Goal: Transaction & Acquisition: Purchase product/service

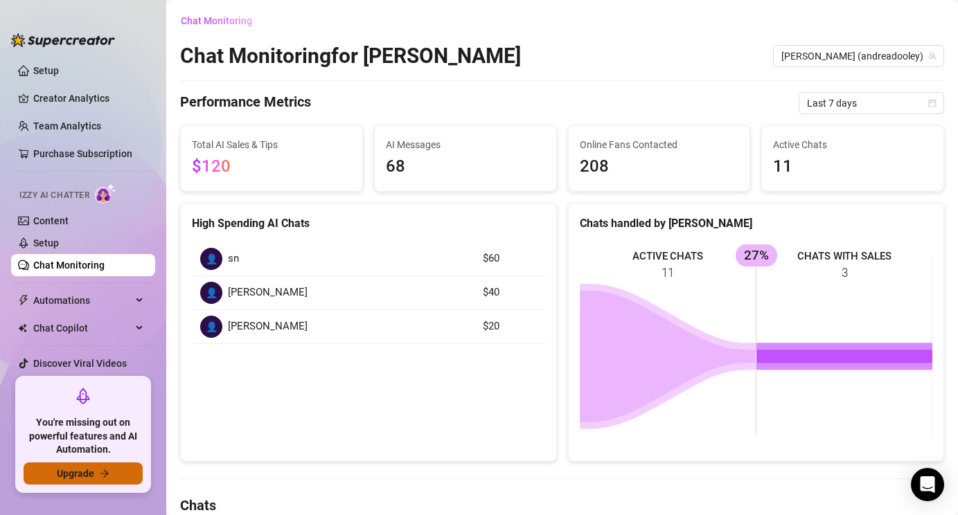
click at [96, 473] on button "Upgrade" at bounding box center [83, 474] width 119 height 22
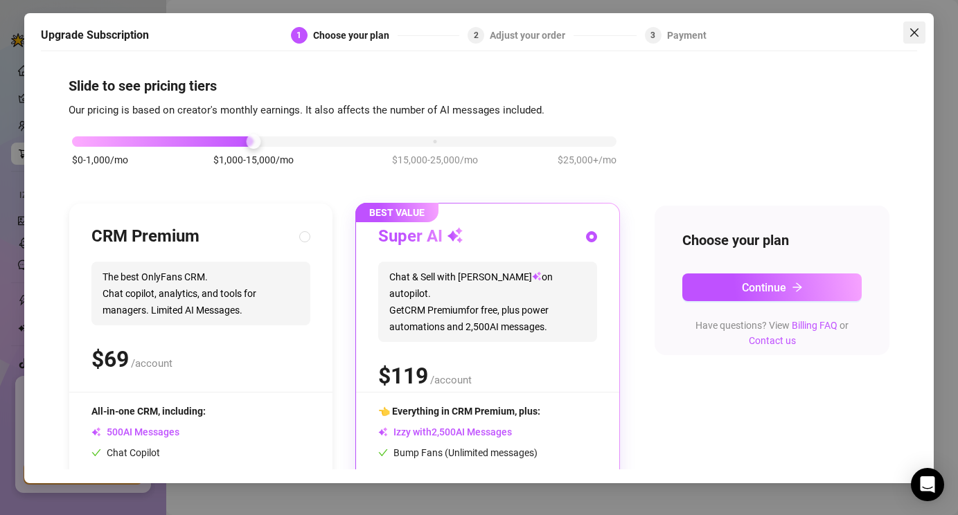
click at [917, 35] on icon "close" at bounding box center [914, 32] width 8 height 8
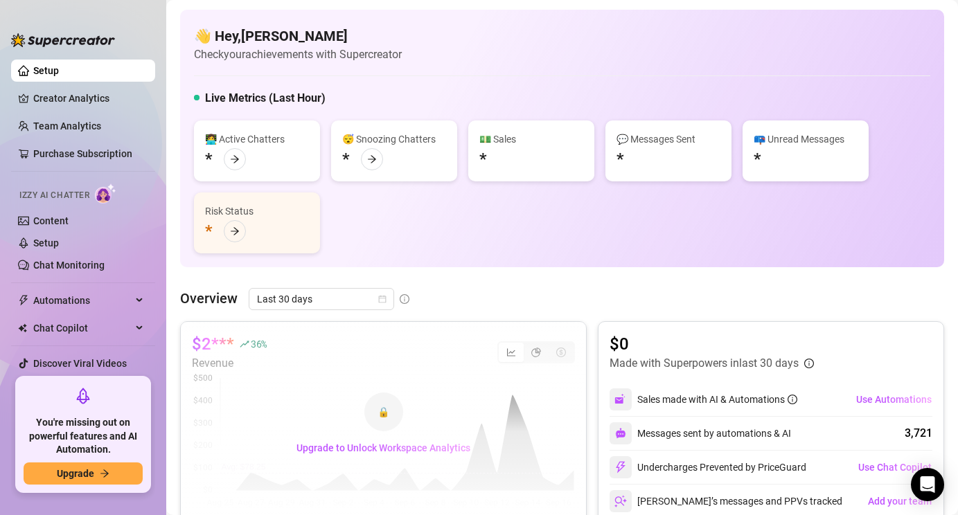
click at [390, 411] on div "🔒" at bounding box center [383, 412] width 39 height 39
click at [227, 367] on div "🔒 Upgrade to Unlock Workspace Analytics" at bounding box center [383, 425] width 405 height 207
click at [77, 472] on span "Upgrade" at bounding box center [75, 473] width 37 height 11
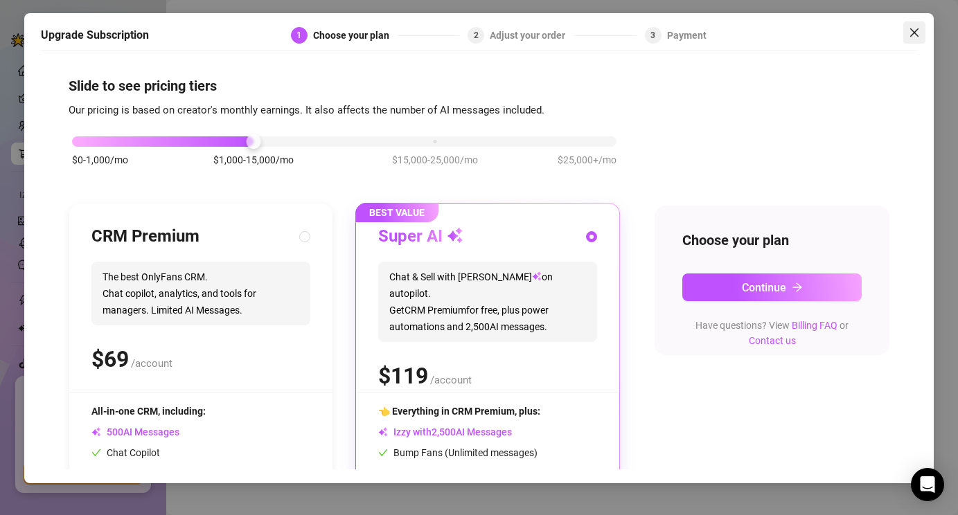
click at [919, 31] on icon "close" at bounding box center [914, 32] width 11 height 11
click at [558, 36] on div "Adjust your order" at bounding box center [532, 35] width 84 height 17
click at [130, 35] on h5 "Upgrade Subscription" at bounding box center [95, 35] width 108 height 17
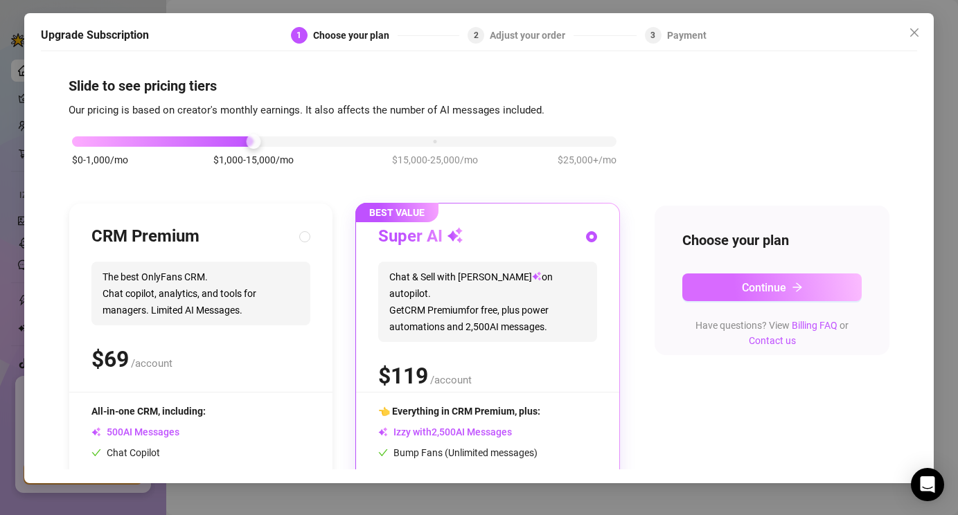
click at [776, 292] on span "Continue" at bounding box center [764, 287] width 44 height 13
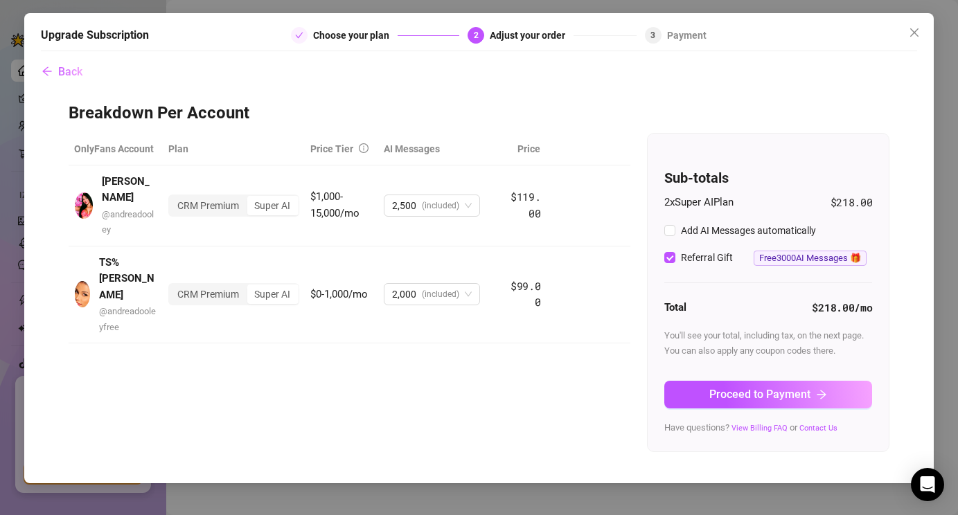
checkbox input "true"
click at [60, 69] on span "Back" at bounding box center [70, 71] width 24 height 13
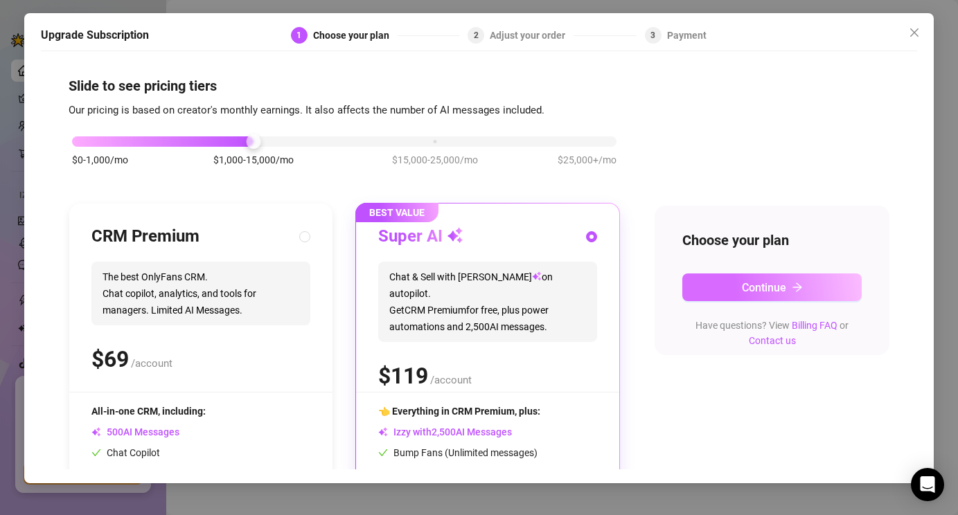
click at [728, 292] on button "Continue" at bounding box center [772, 288] width 180 height 28
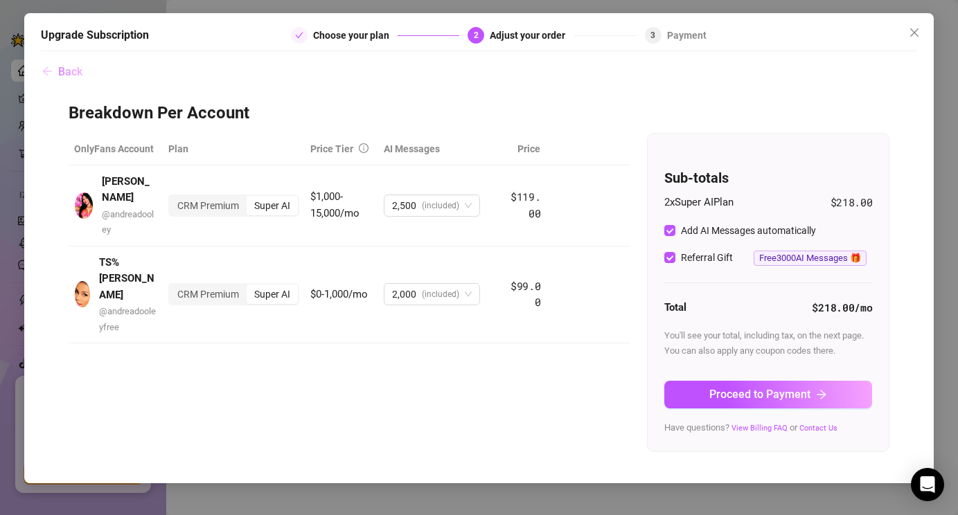
click at [62, 67] on span "Back" at bounding box center [70, 71] width 24 height 13
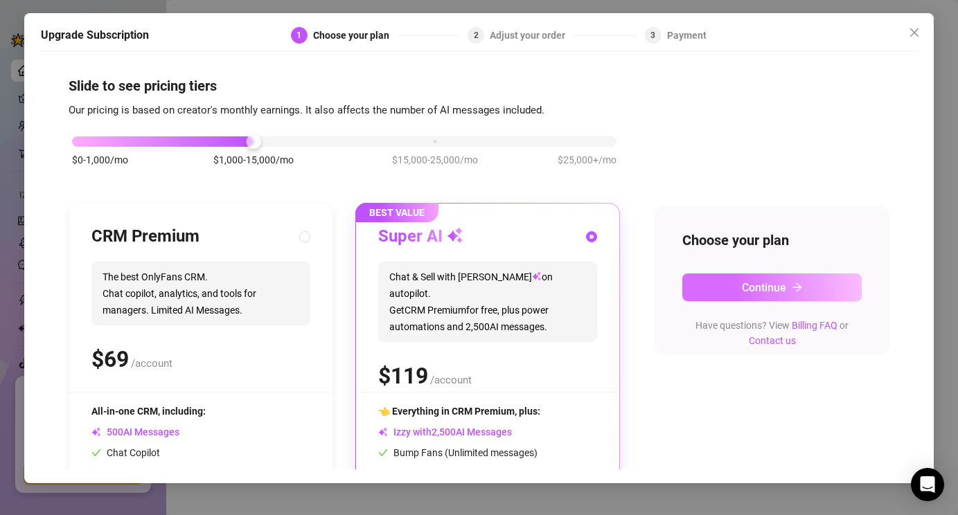
click at [776, 291] on span "Continue" at bounding box center [764, 287] width 44 height 13
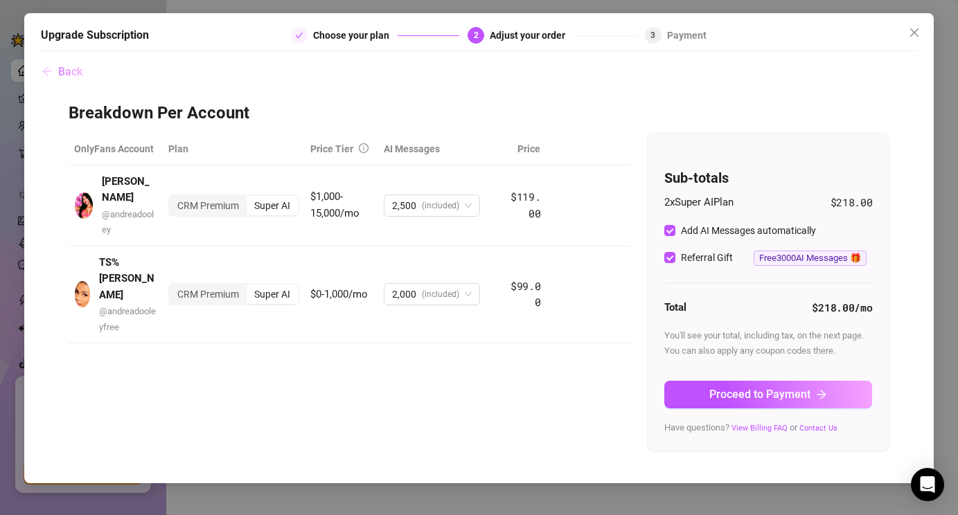
click at [58, 77] on span "Back" at bounding box center [70, 71] width 24 height 13
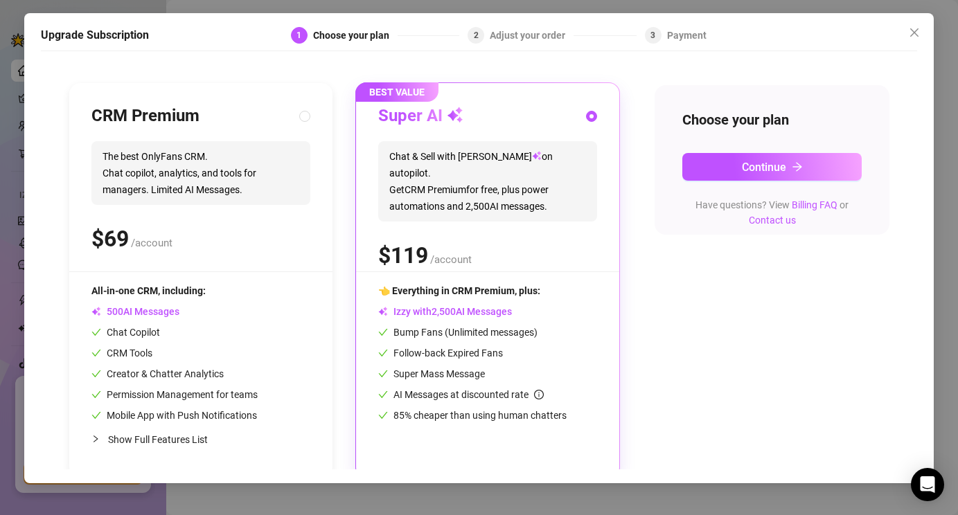
scroll to position [130, 0]
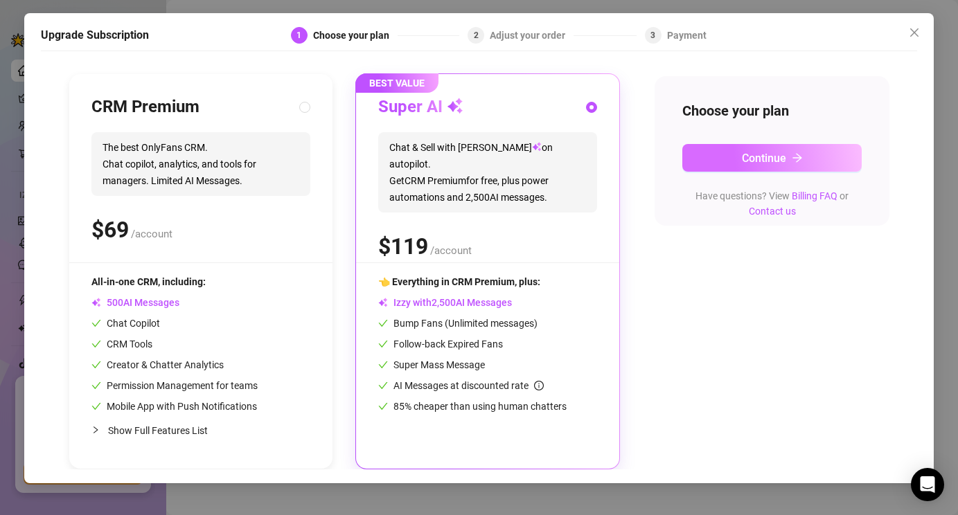
click at [778, 165] on button "Continue" at bounding box center [772, 158] width 180 height 28
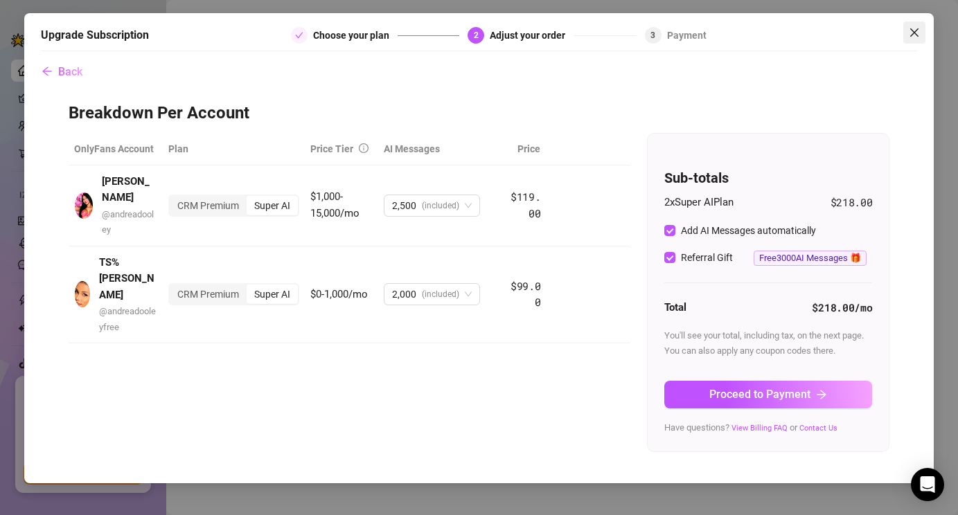
click at [914, 29] on icon "close" at bounding box center [914, 32] width 11 height 11
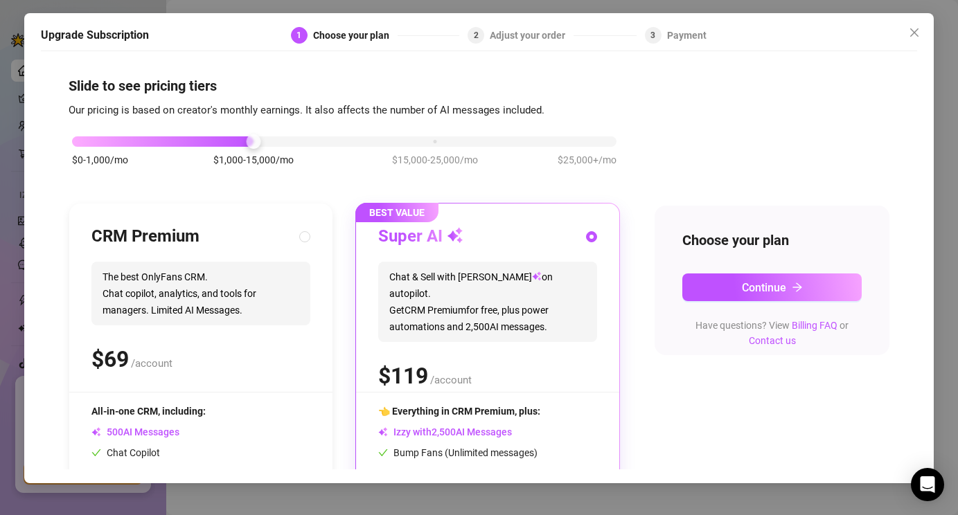
click at [494, 242] on div "Super AI" at bounding box center [487, 237] width 219 height 22
click at [918, 35] on icon "close" at bounding box center [914, 32] width 11 height 11
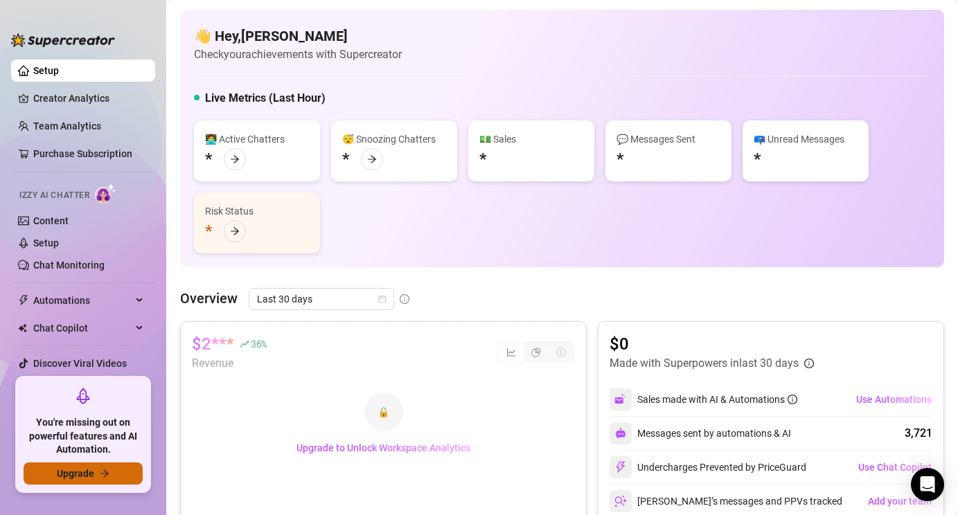
click at [94, 480] on button "Upgrade" at bounding box center [83, 474] width 119 height 22
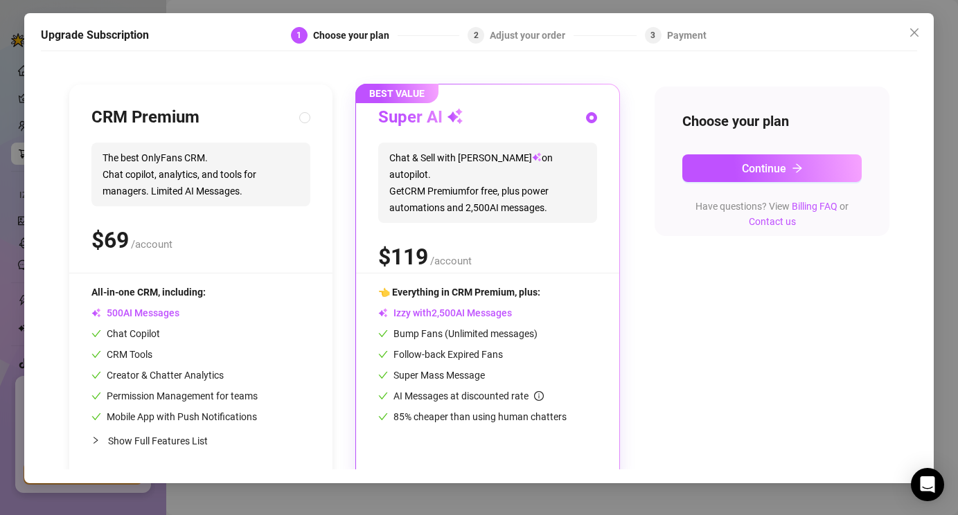
scroll to position [120, 0]
click at [788, 173] on button "Continue" at bounding box center [772, 168] width 180 height 28
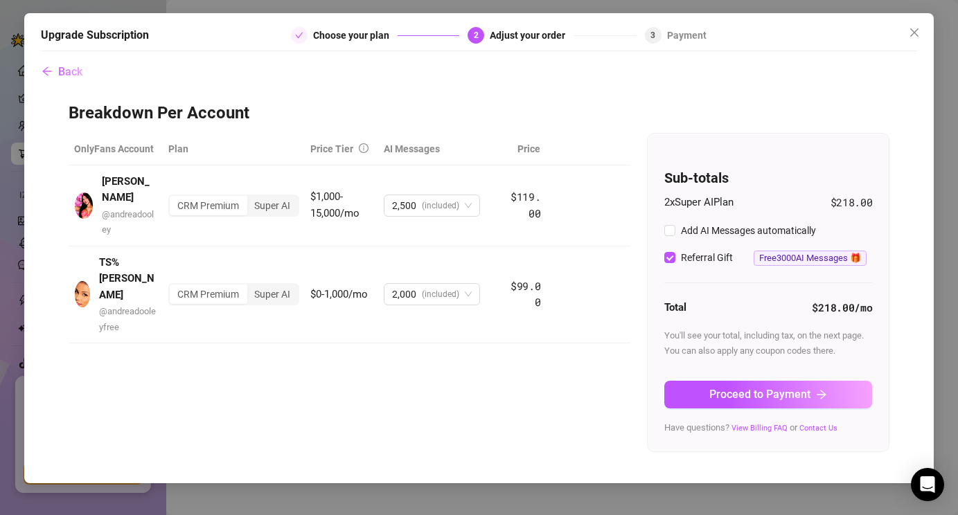
scroll to position [0, 0]
checkbox input "true"
click at [927, 477] on div "Open Intercom Messenger" at bounding box center [927, 485] width 37 height 37
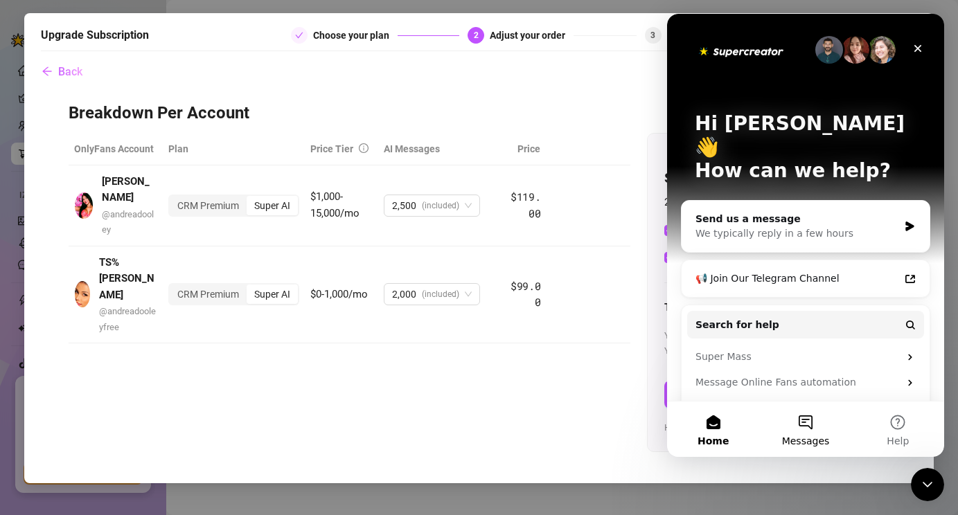
click at [816, 427] on button "Messages" at bounding box center [805, 429] width 92 height 55
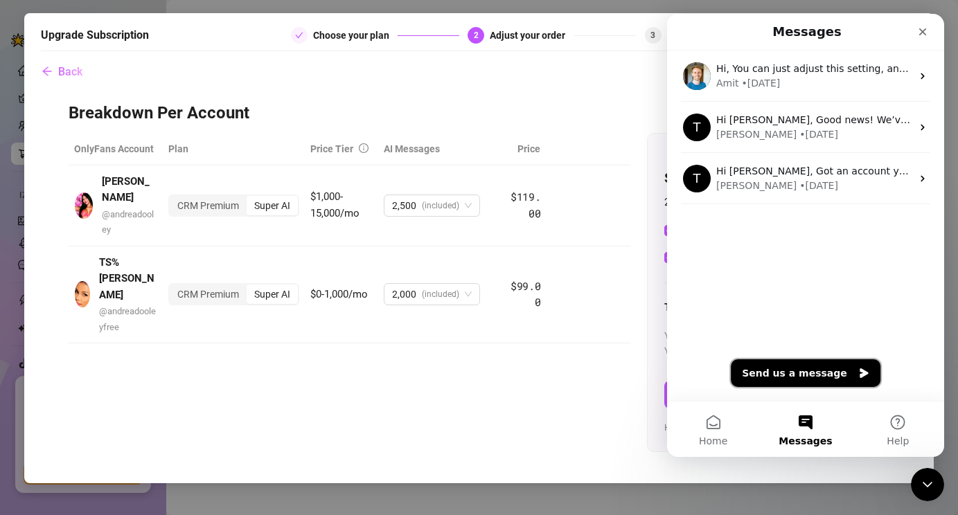
click at [778, 376] on button "Send us a message" at bounding box center [806, 373] width 150 height 28
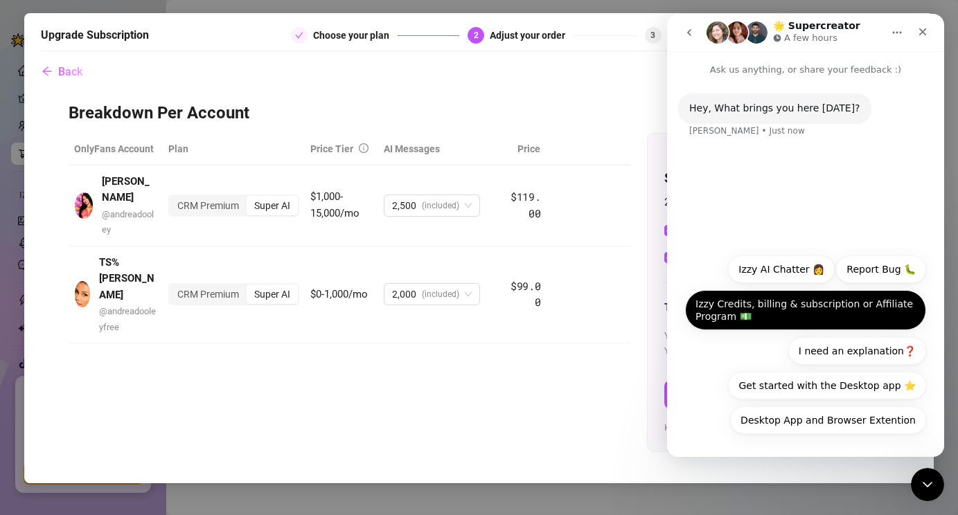
click at [742, 310] on button "Izzy Credits, billing & subscription or Affiliate Program 💵" at bounding box center [805, 310] width 241 height 40
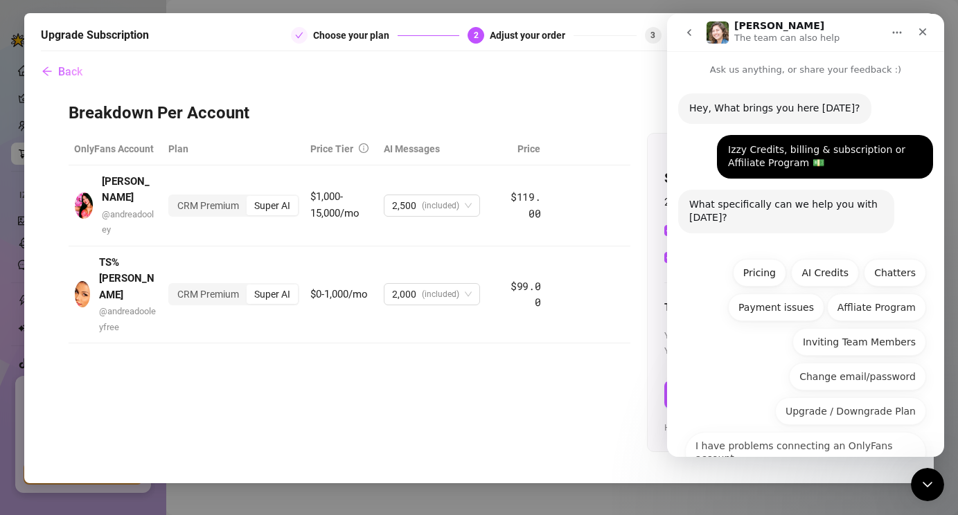
scroll to position [26, 0]
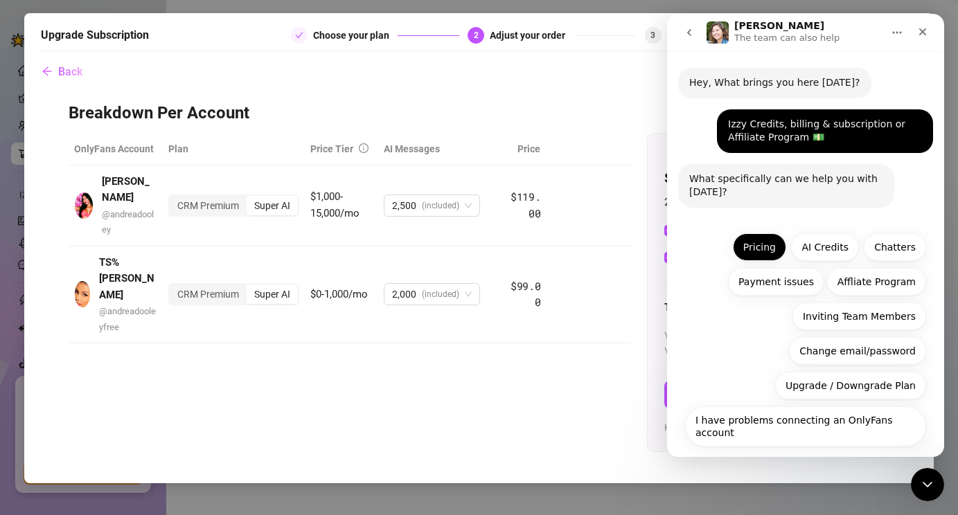
click at [769, 251] on button "Pricing" at bounding box center [759, 247] width 53 height 28
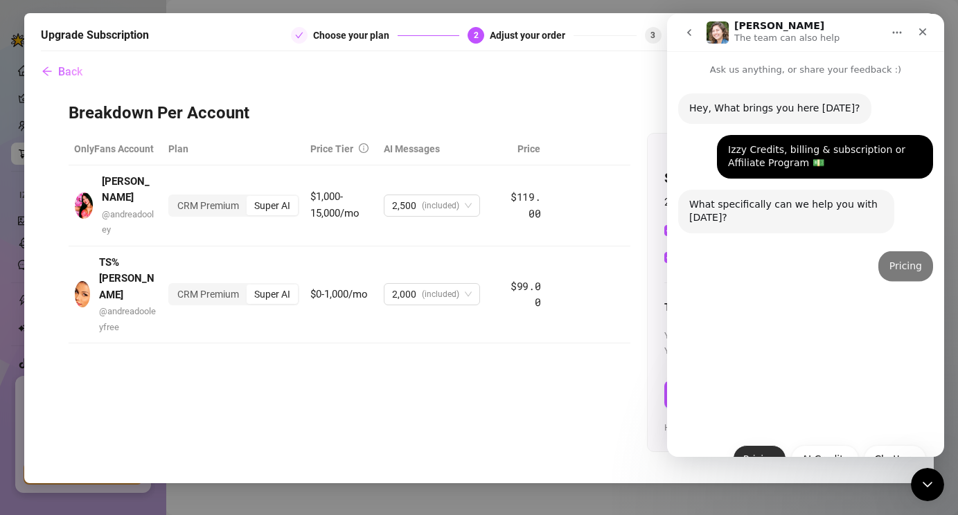
scroll to position [0, 0]
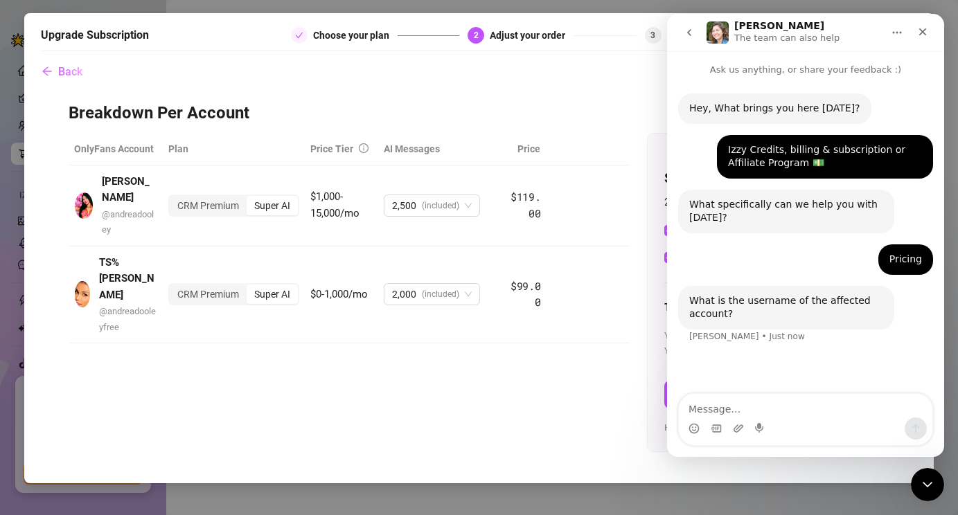
click at [697, 407] on textarea "Message…" at bounding box center [805, 406] width 253 height 24
click at [697, 405] on textarea "Message…" at bounding box center [805, 406] width 253 height 24
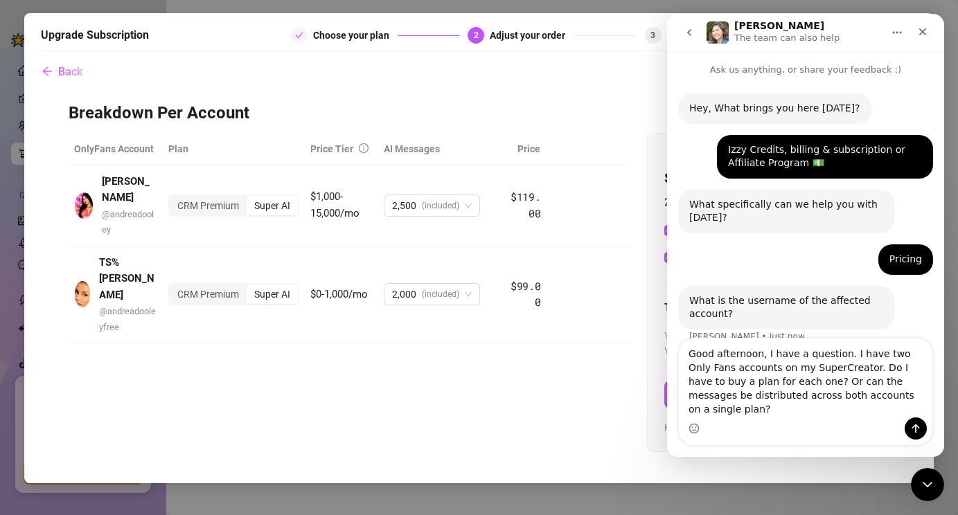
scroll to position [6, 0]
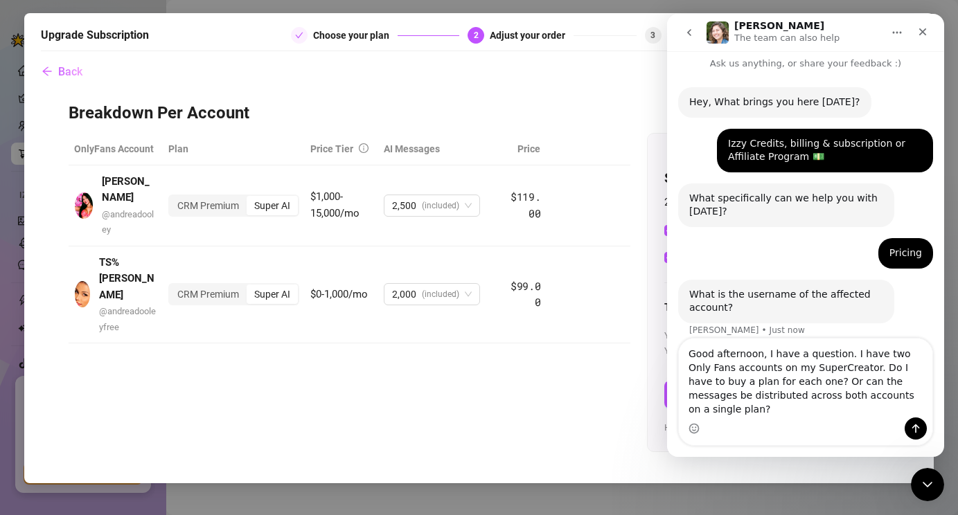
type textarea "Good afternoon, I have a question. I have two Only Fans accounts on my SuperCre…"
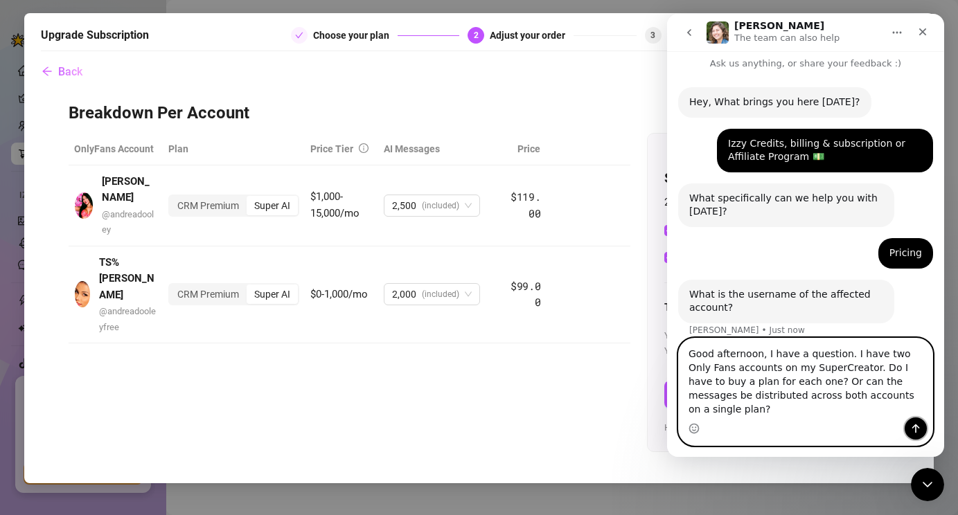
click at [913, 429] on icon "Send a message…" at bounding box center [915, 428] width 11 height 11
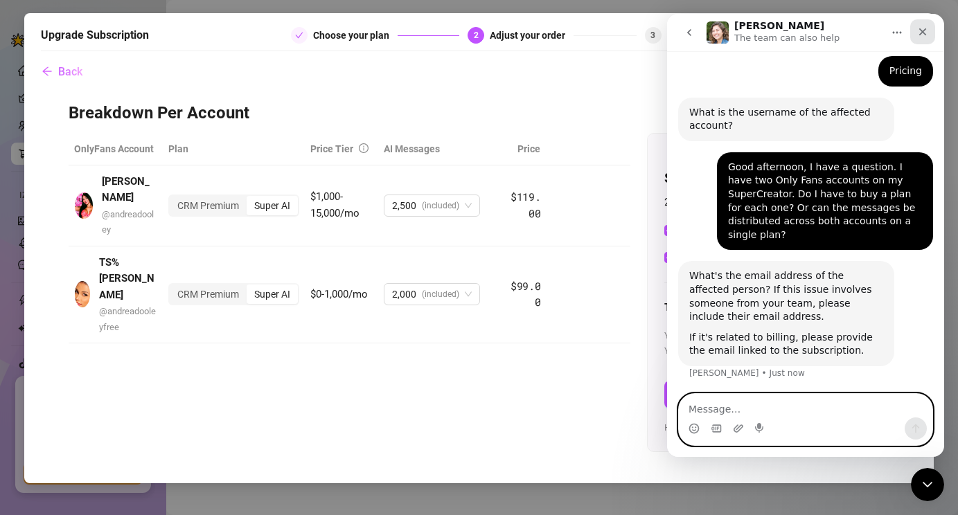
scroll to position [190, 0]
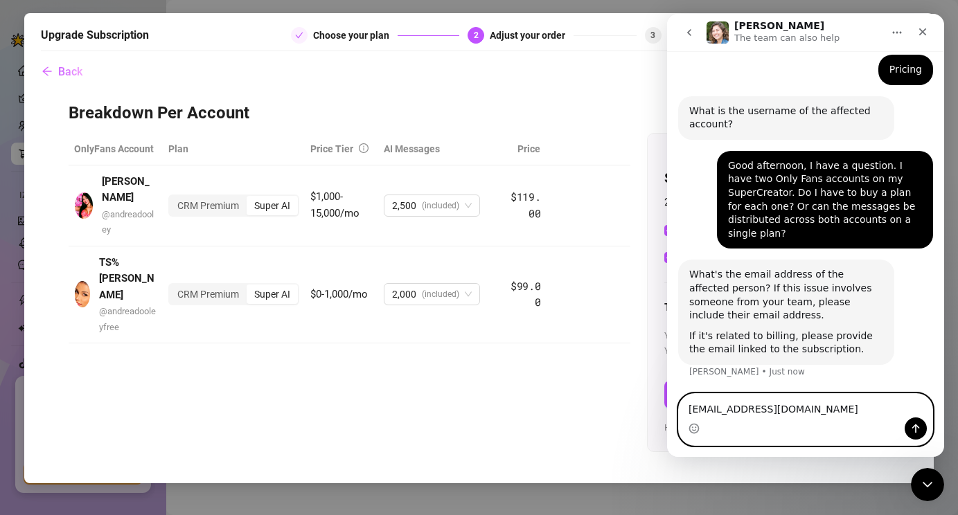
type textarea "[EMAIL_ADDRESS][DOMAIN_NAME]"
click at [929, 429] on div "Intercom messenger" at bounding box center [805, 429] width 253 height 22
click at [927, 437] on div "Intercom messenger" at bounding box center [805, 429] width 253 height 22
click at [912, 427] on icon "Send a message…" at bounding box center [915, 428] width 11 height 11
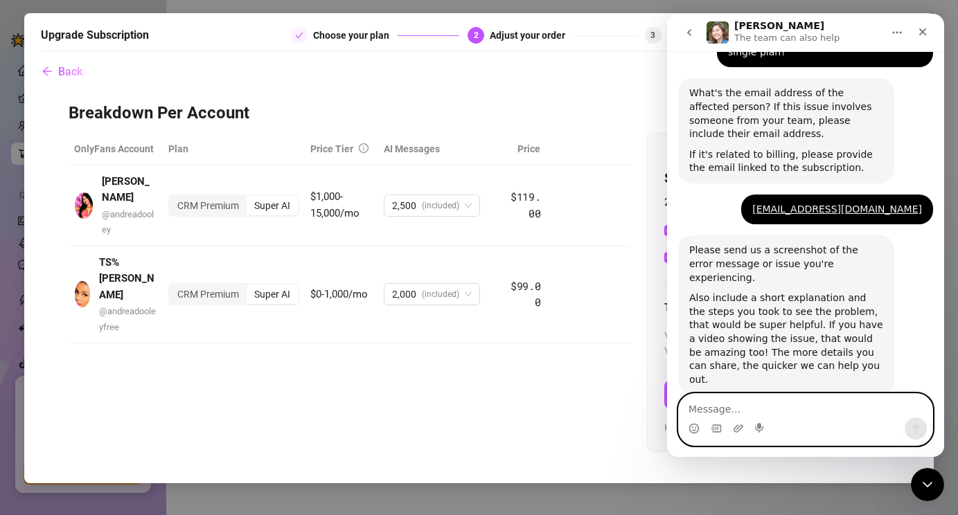
scroll to position [374, 0]
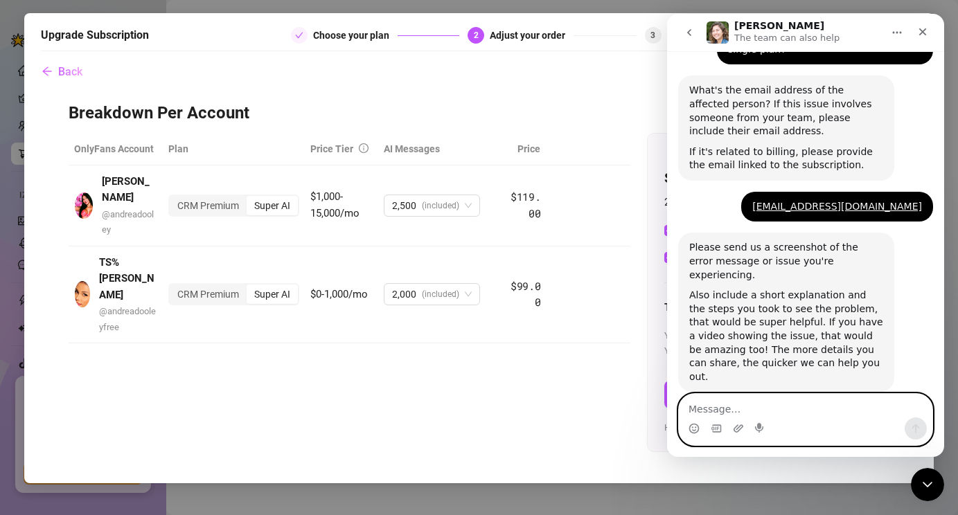
click at [688, 404] on textarea "Message…" at bounding box center [805, 406] width 253 height 24
paste textarea "Good afternoon, I have a question. I have two Only Fans accounts on my SuperCre…"
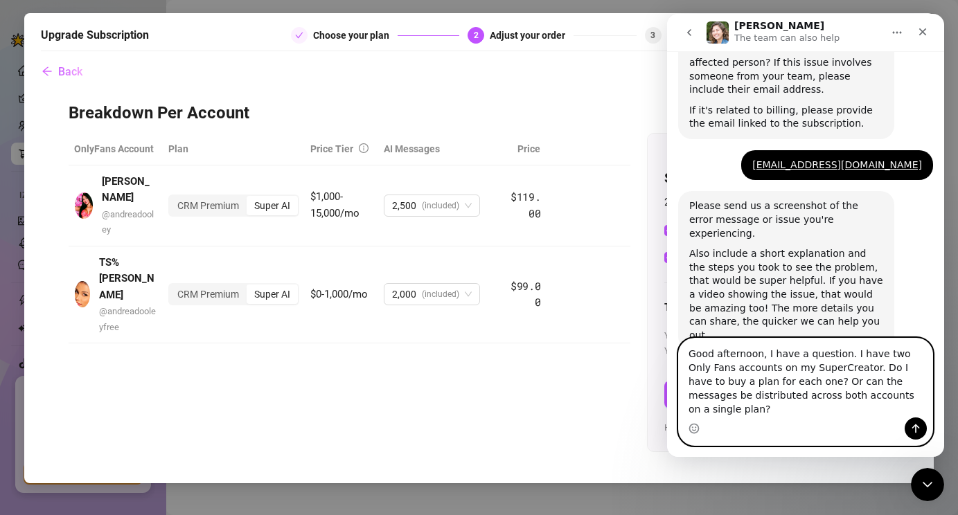
type textarea "Good afternoon, I have a question. I have two Only Fans accounts on my SuperCre…"
click at [911, 432] on icon "Send a message…" at bounding box center [915, 428] width 11 height 11
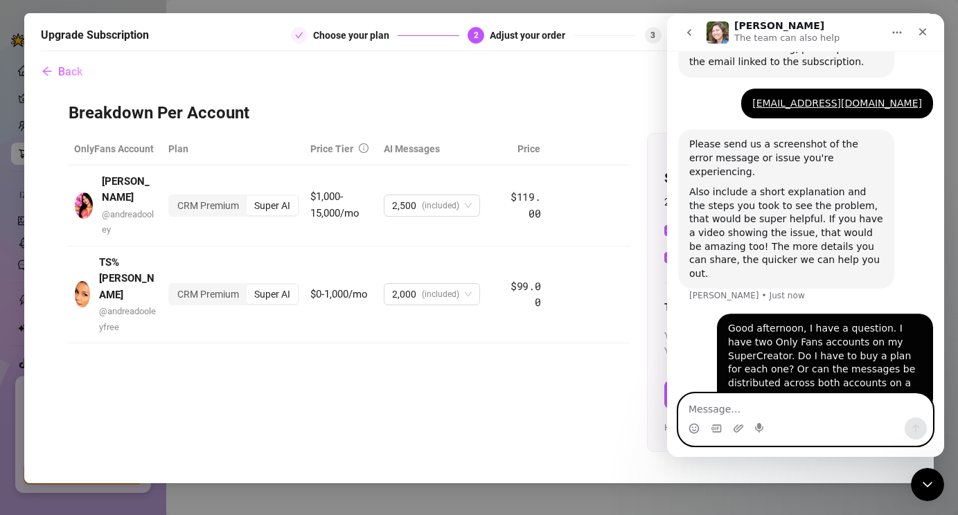
scroll to position [483, 0]
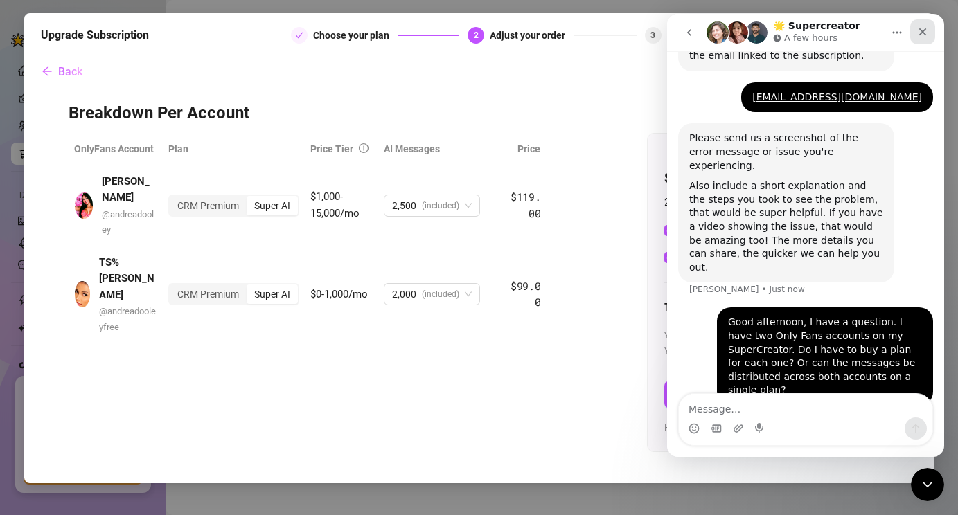
click at [927, 37] on icon "Close" at bounding box center [922, 31] width 11 height 11
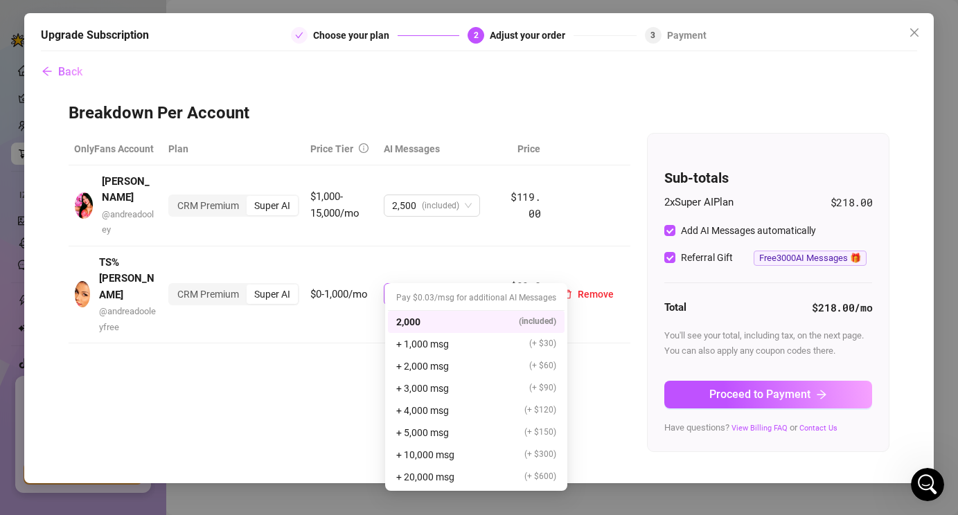
click at [468, 284] on span "2,000 (included)" at bounding box center [432, 294] width 80 height 21
click at [330, 329] on div "OnlyFans Account Plan Price Tier AI Messages [PERSON_NAME] @ andreadooley CRM P…" at bounding box center [479, 293] width 821 height 320
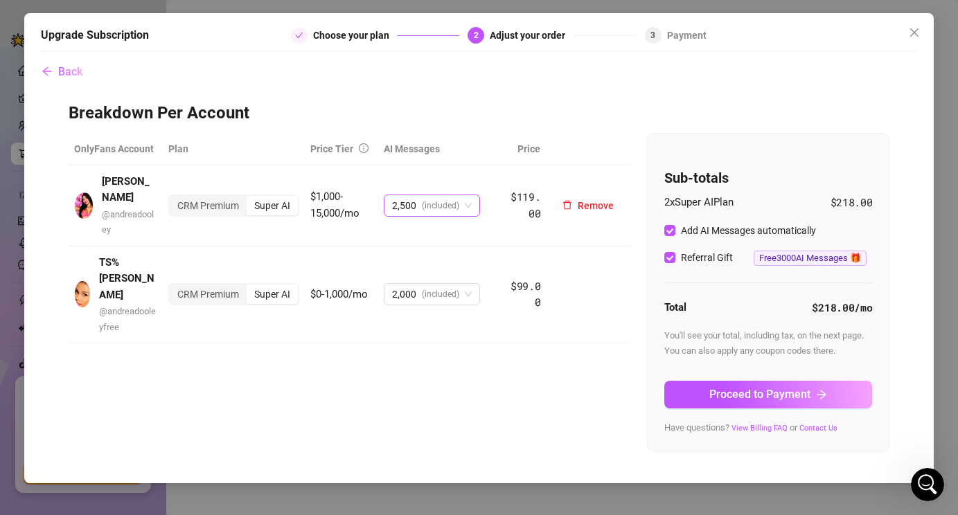
click at [468, 204] on span "2,500 (included)" at bounding box center [432, 205] width 80 height 21
click at [256, 386] on div "OnlyFans Account Plan Price Tier AI Messages [PERSON_NAME] @ andreadooley CRM P…" at bounding box center [479, 293] width 821 height 320
click at [71, 69] on span "Back" at bounding box center [70, 71] width 24 height 13
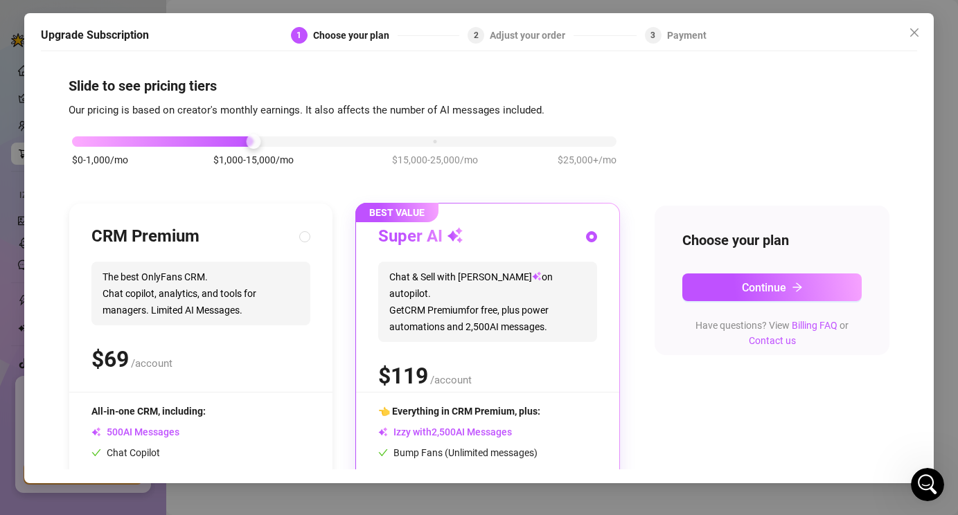
click at [69, 70] on div "Slide to see pricing tiers Our pricing is based on creator's monthly earnings. …" at bounding box center [479, 263] width 877 height 411
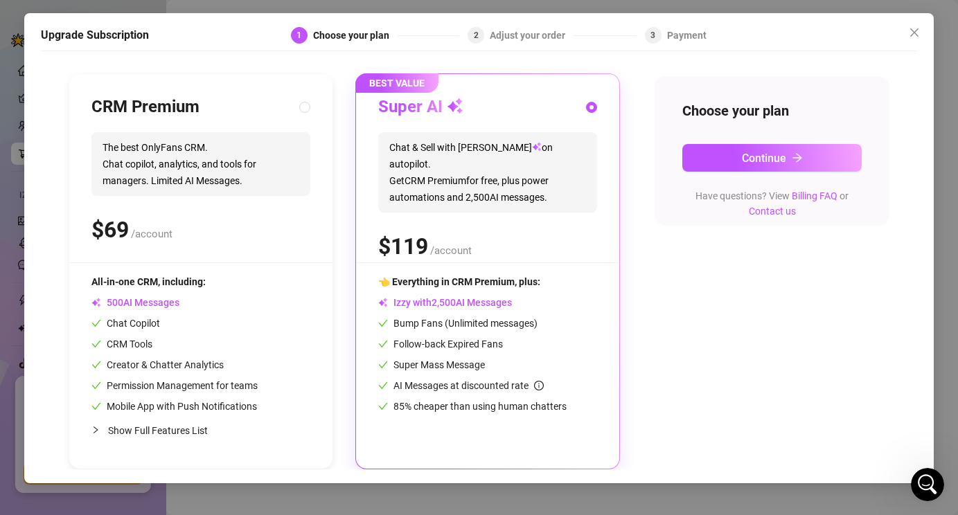
scroll to position [0, 0]
click at [804, 153] on button "Continue" at bounding box center [772, 158] width 180 height 28
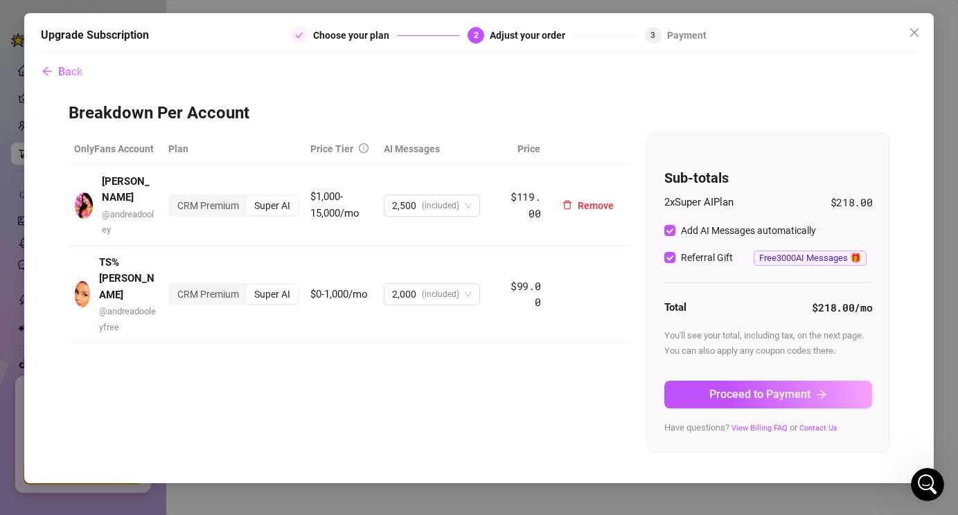
click at [276, 196] on div "Super AI" at bounding box center [272, 205] width 51 height 19
click at [250, 198] on input "Super AI" at bounding box center [250, 198] width 0 height 0
click at [276, 196] on div "Super AI" at bounding box center [272, 205] width 51 height 19
click at [250, 198] on input "Super AI" at bounding box center [250, 198] width 0 height 0
click at [220, 200] on div "CRM Premium" at bounding box center [208, 205] width 77 height 19
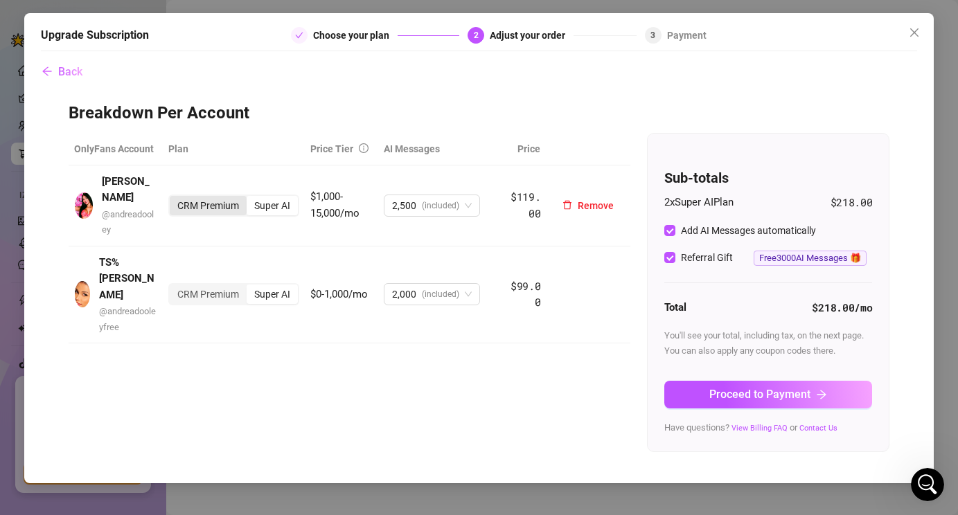
click at [173, 198] on input "CRM Premium" at bounding box center [173, 198] width 0 height 0
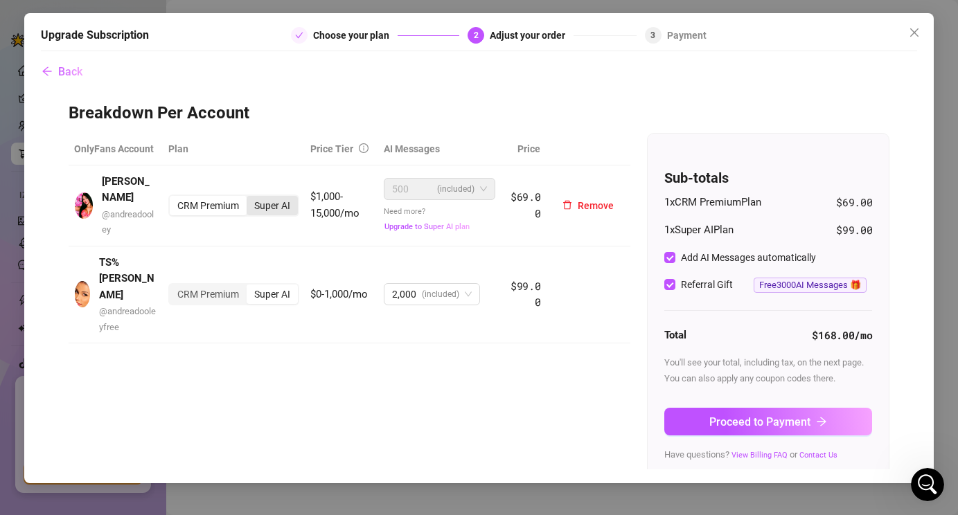
click at [270, 199] on div "Super AI" at bounding box center [272, 205] width 51 height 19
click at [250, 198] on input "Super AI" at bounding box center [250, 198] width 0 height 0
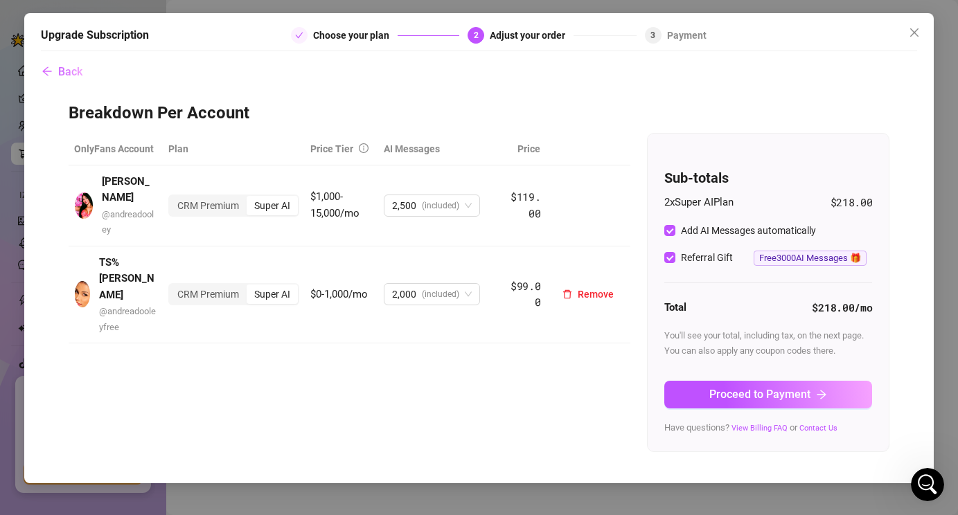
click at [262, 285] on div "Super AI" at bounding box center [272, 294] width 51 height 19
click at [250, 287] on input "Super AI" at bounding box center [250, 287] width 0 height 0
click at [235, 285] on div "CRM Premium" at bounding box center [208, 294] width 77 height 19
click at [173, 287] on input "CRM Premium" at bounding box center [173, 287] width 0 height 0
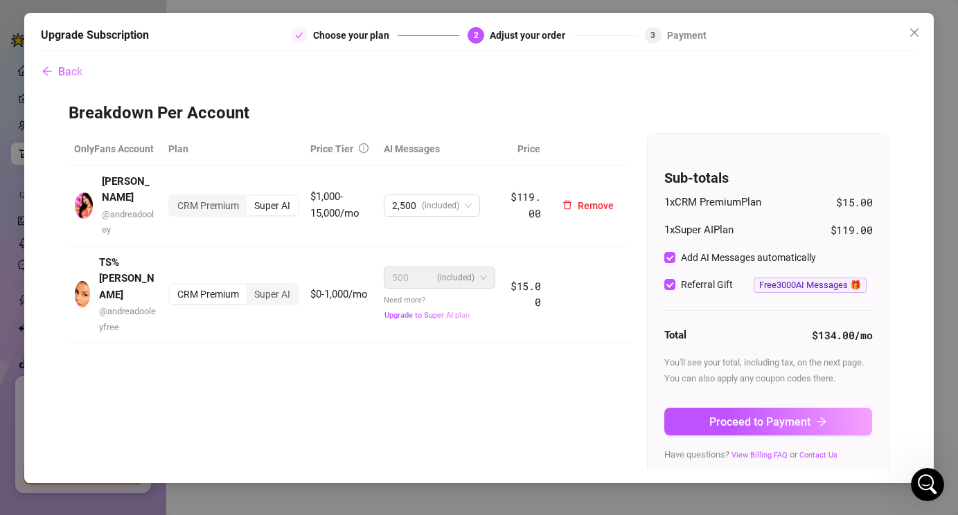
click at [259, 196] on div "Super AI" at bounding box center [272, 205] width 51 height 19
click at [250, 198] on input "Super AI" at bounding box center [250, 198] width 0 height 0
click at [239, 197] on div "CRM Premium" at bounding box center [208, 205] width 77 height 19
click at [173, 198] on input "CRM Premium" at bounding box center [173, 198] width 0 height 0
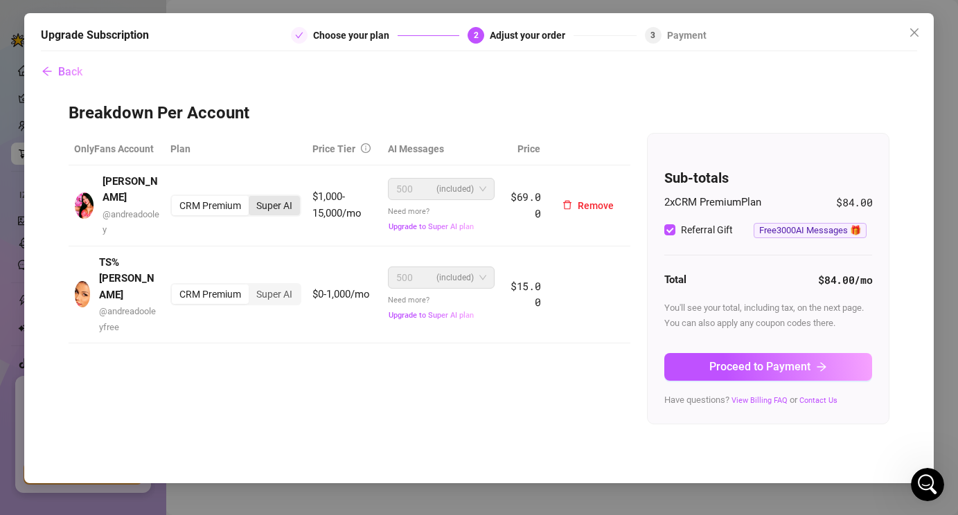
click at [266, 197] on div "Super AI" at bounding box center [274, 205] width 51 height 19
click at [252, 198] on input "Super AI" at bounding box center [252, 198] width 0 height 0
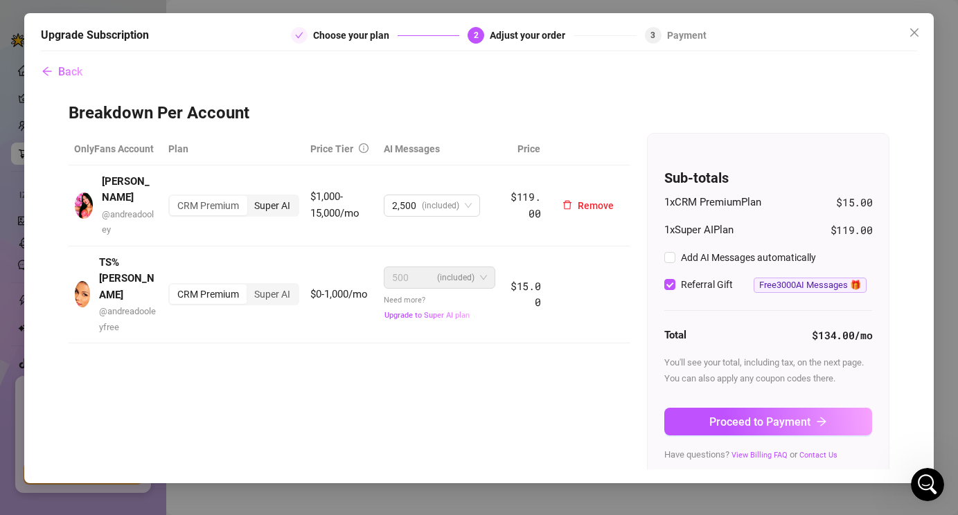
checkbox input "true"
click at [278, 285] on div "Super AI" at bounding box center [272, 294] width 51 height 19
click at [250, 287] on input "Super AI" at bounding box center [250, 287] width 0 height 0
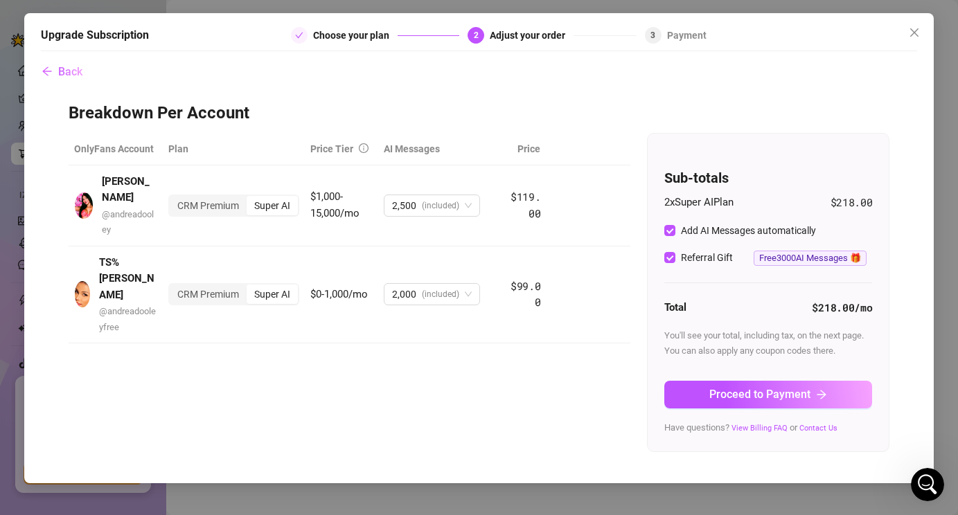
click at [787, 257] on span "Free 3000 AI Messages 🎁" at bounding box center [810, 258] width 113 height 15
click at [466, 284] on span "2,000 (included)" at bounding box center [432, 294] width 80 height 21
click at [468, 195] on span "2,500 (included)" at bounding box center [432, 205] width 80 height 21
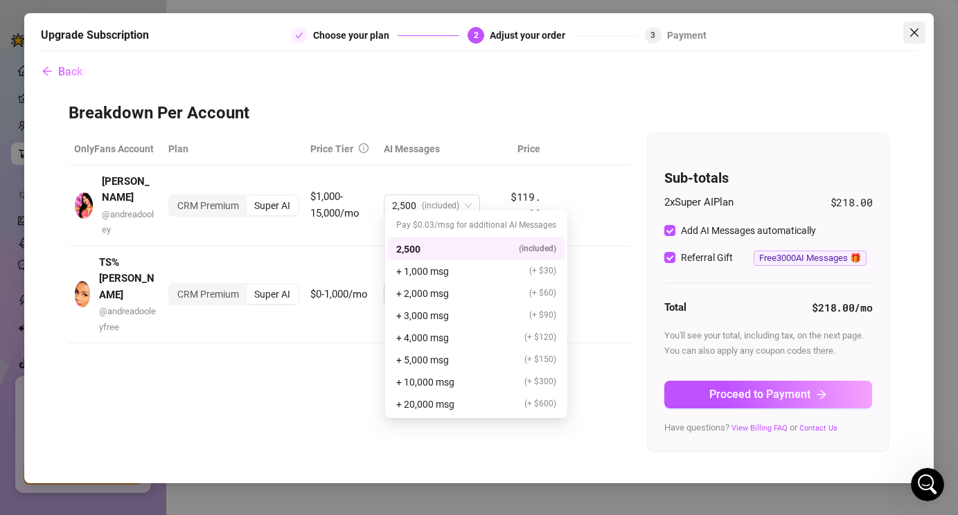
click at [919, 35] on icon "close" at bounding box center [914, 32] width 11 height 11
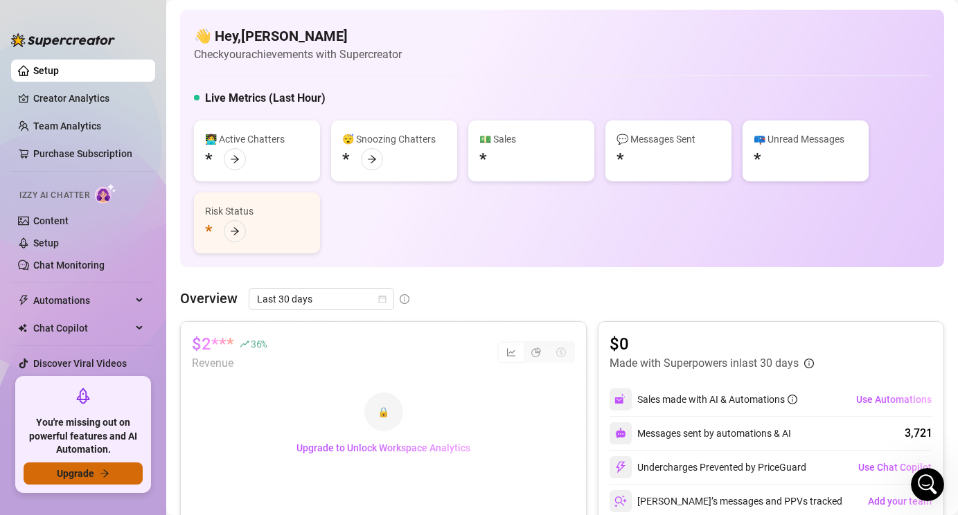
click at [106, 472] on icon "arrow-right" at bounding box center [104, 474] width 8 height 8
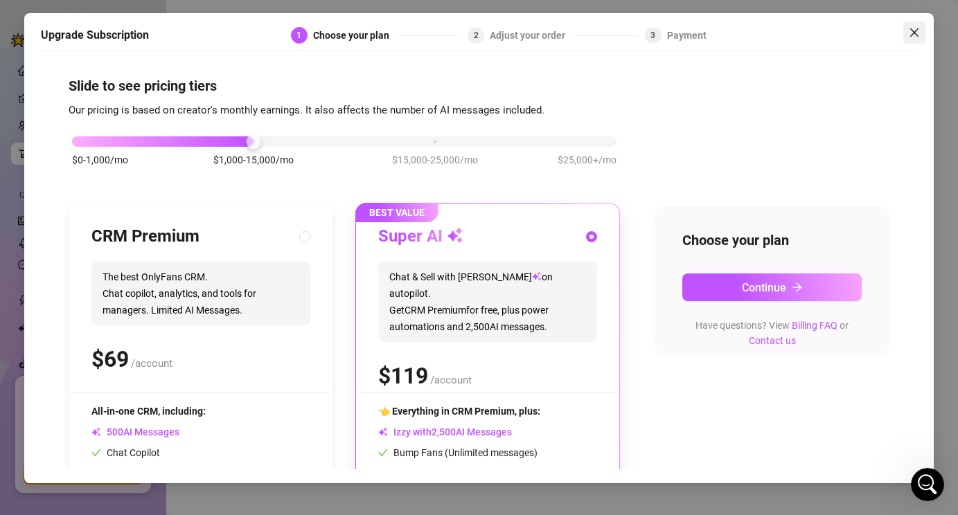
click at [916, 21] on button "Close" at bounding box center [914, 32] width 22 height 22
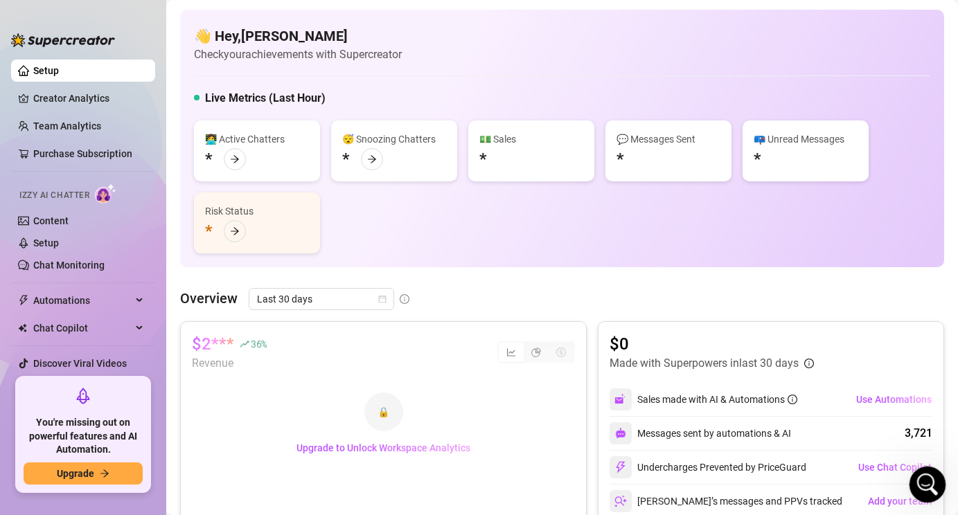
click at [930, 484] on icon "Open Intercom Messenger" at bounding box center [925, 483] width 23 height 23
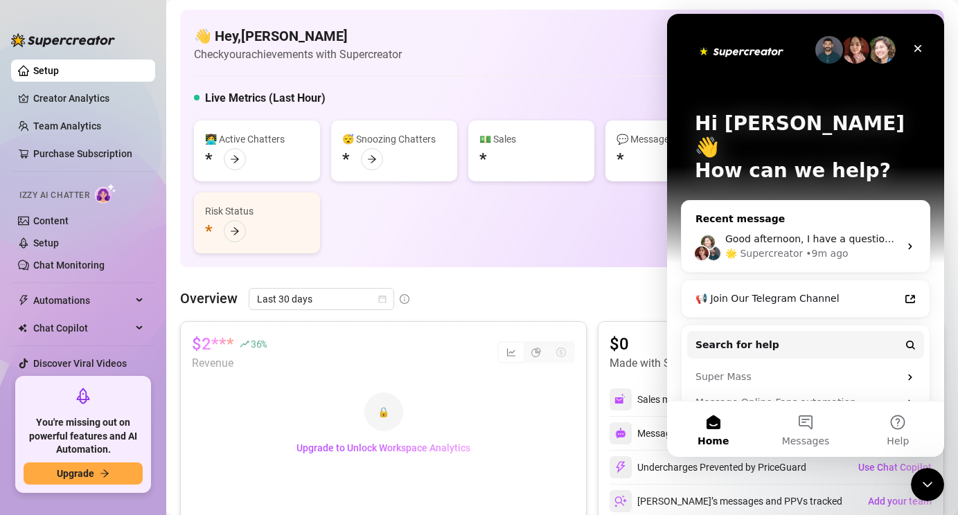
click at [789, 247] on div "🌟 Supercreator" at bounding box center [764, 254] width 78 height 15
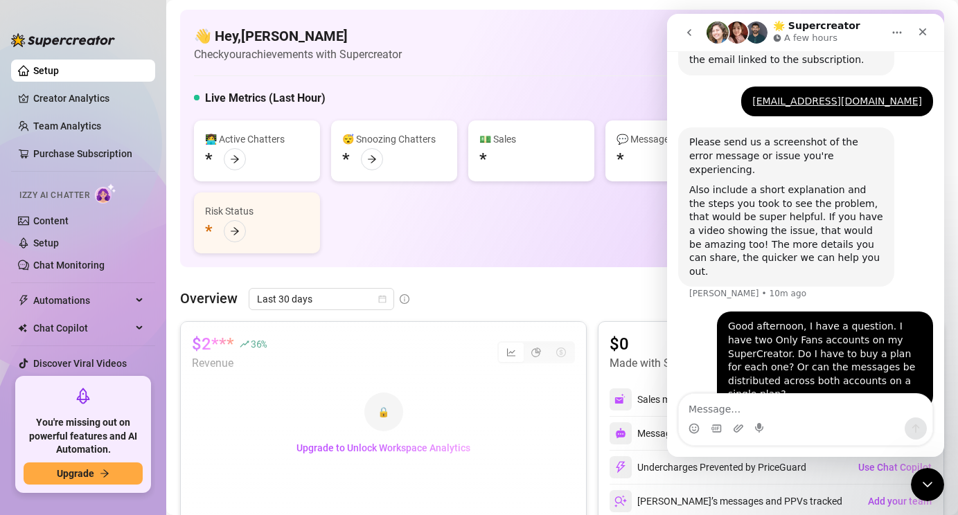
scroll to position [483, 0]
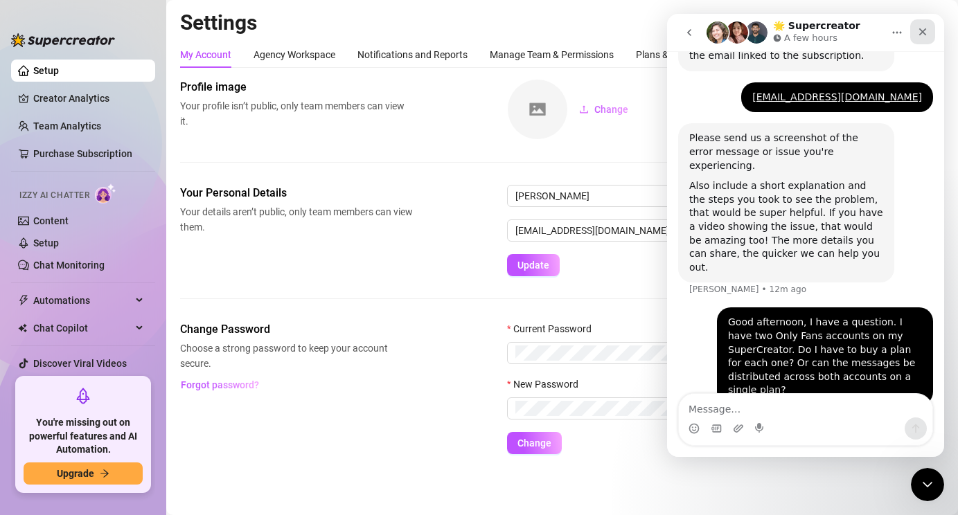
click at [926, 33] on icon "Close" at bounding box center [922, 31] width 11 height 11
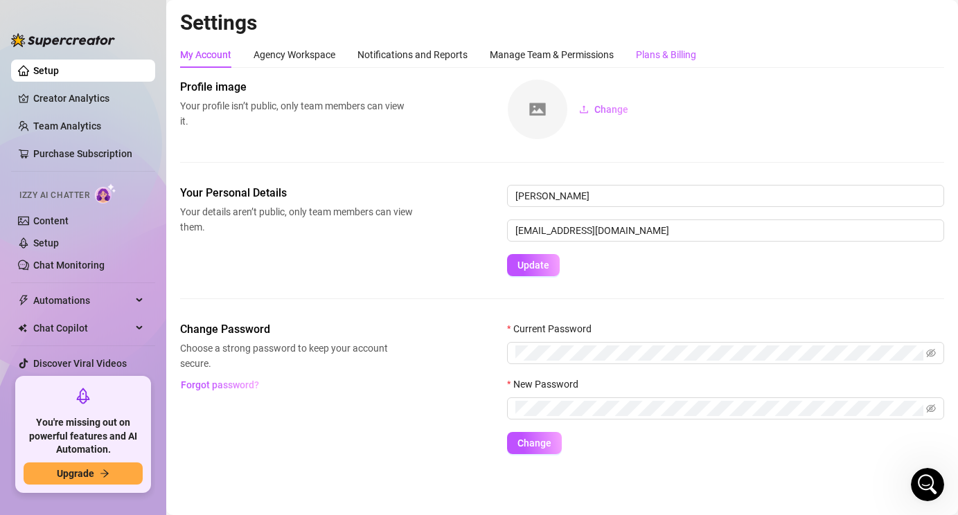
click at [691, 55] on div "Plans & Billing" at bounding box center [666, 54] width 60 height 15
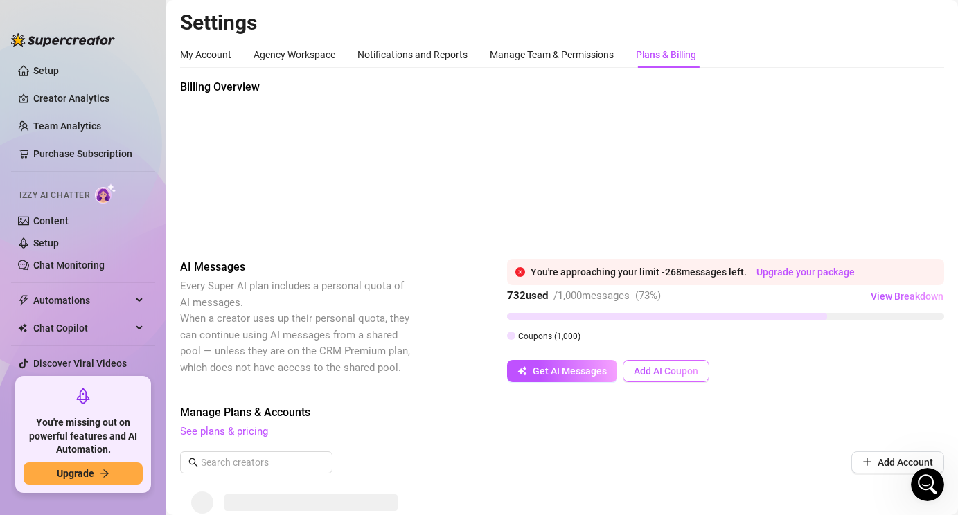
click at [646, 375] on span "Add AI Coupon" at bounding box center [666, 371] width 64 height 11
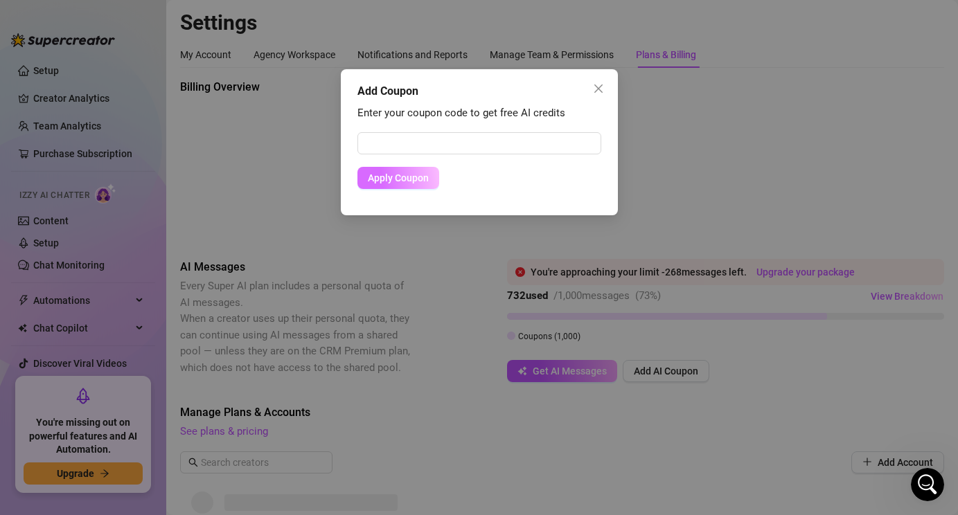
click at [413, 172] on span "Apply Coupon" at bounding box center [398, 177] width 61 height 11
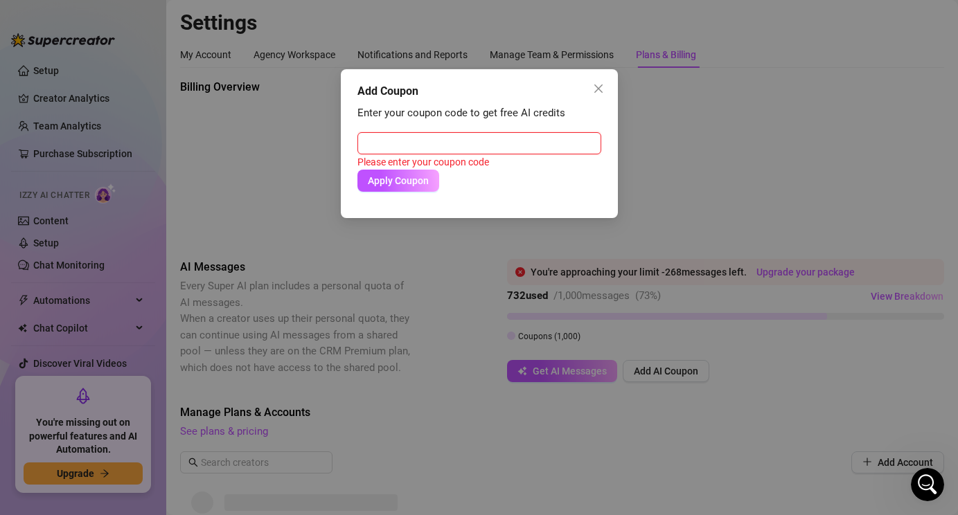
click at [416, 143] on input "text" at bounding box center [479, 143] width 244 height 22
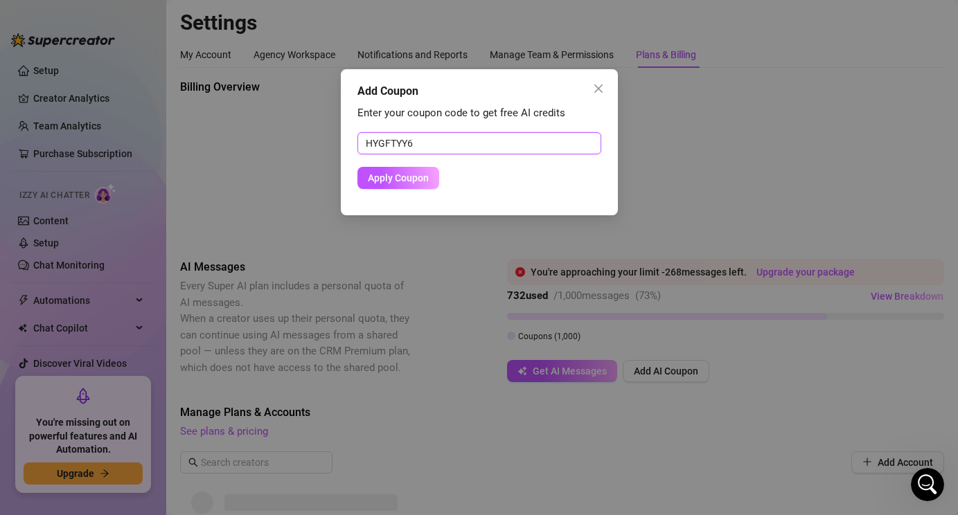
click at [357, 167] on button "Apply Coupon" at bounding box center [398, 178] width 82 height 22
type input "h"
type input "10hg"
click at [357, 167] on button "Apply Coupon" at bounding box center [398, 178] width 82 height 22
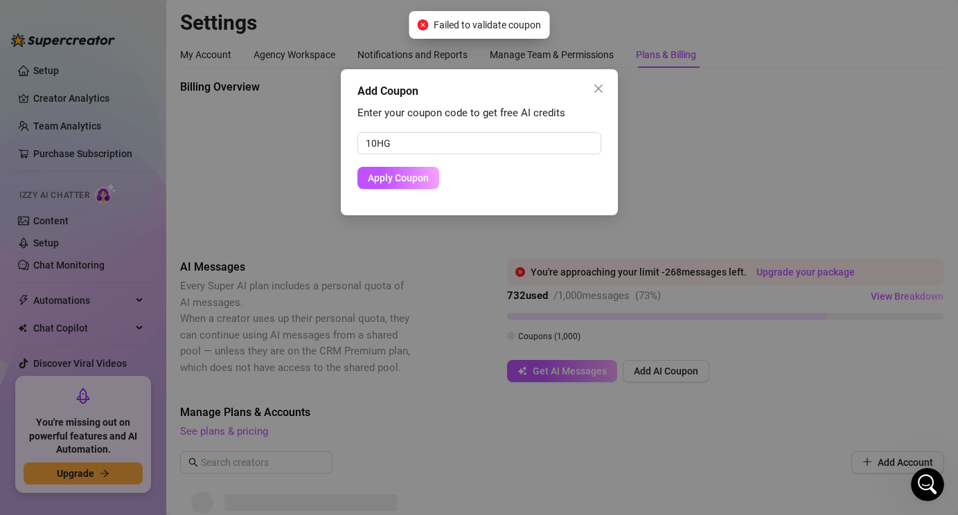
click at [600, 90] on icon "close" at bounding box center [598, 88] width 8 height 8
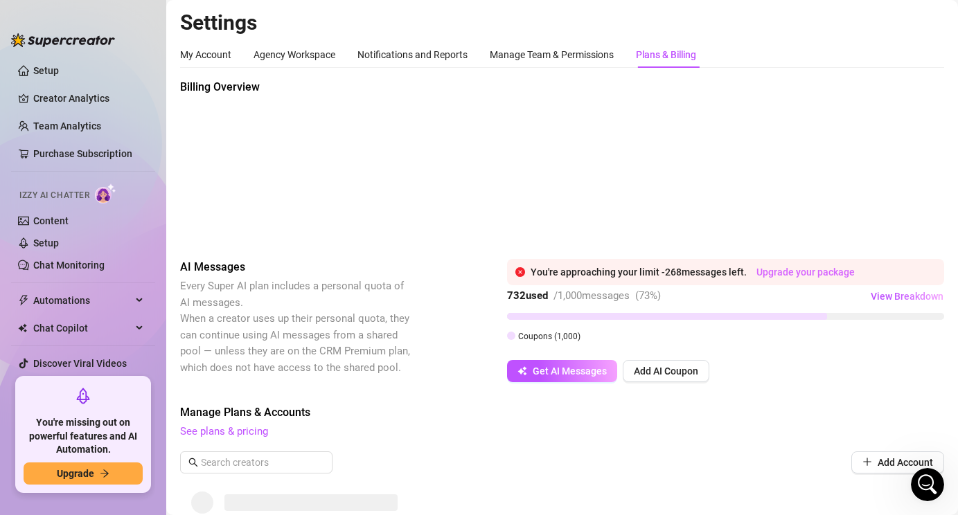
click at [824, 272] on link "Upgrade your package" at bounding box center [805, 272] width 98 height 11
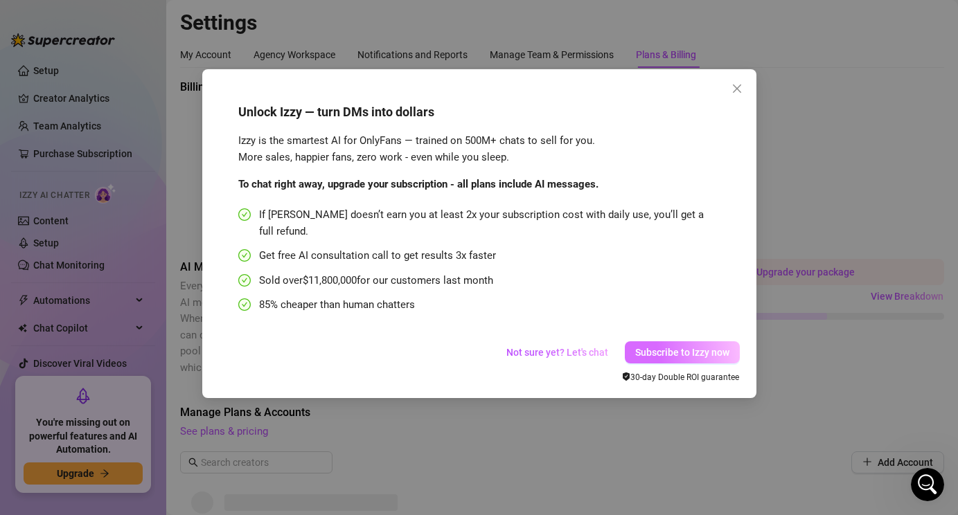
click at [652, 347] on span "Subscribe to Izzy now" at bounding box center [682, 352] width 94 height 11
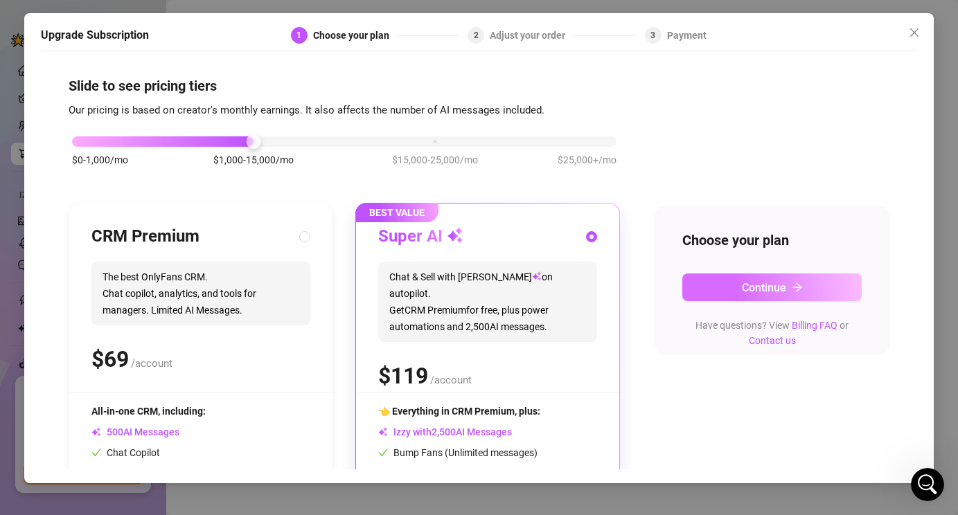
click at [781, 290] on span "Continue" at bounding box center [764, 287] width 44 height 13
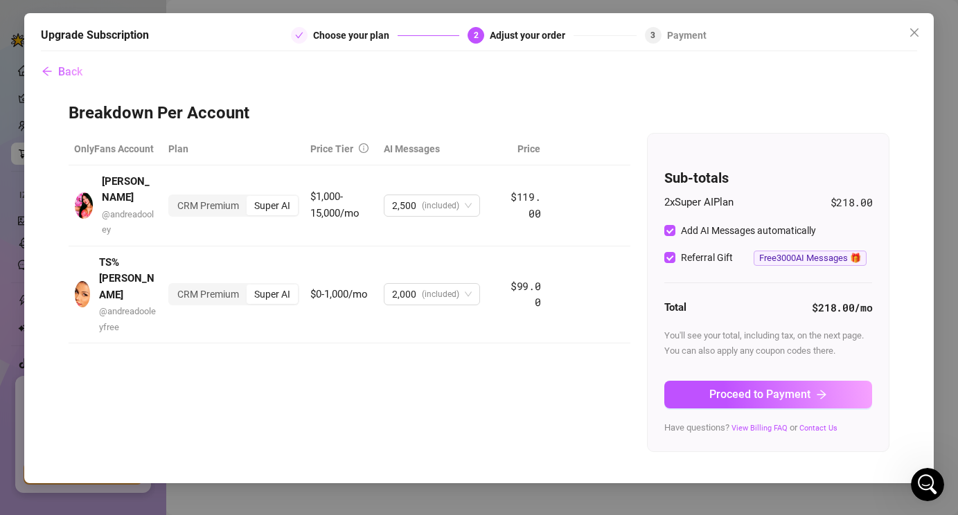
scroll to position [519, 0]
click at [914, 36] on icon "close" at bounding box center [914, 32] width 11 height 11
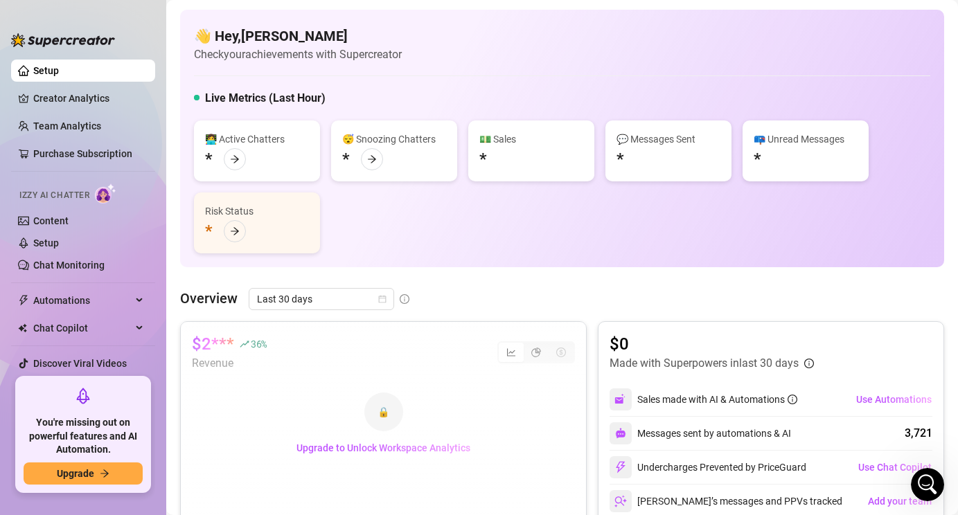
click at [643, 165] on div "💬 Messages Sent *" at bounding box center [668, 151] width 126 height 61
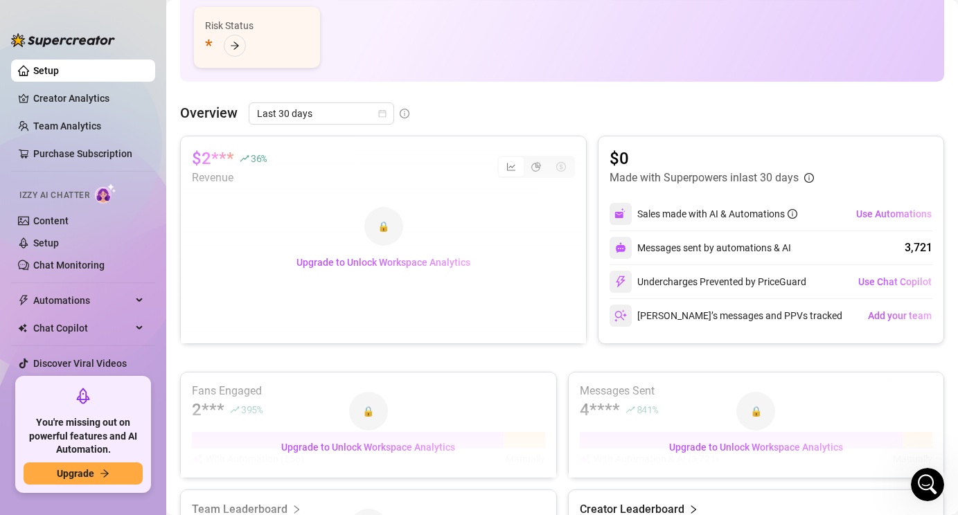
scroll to position [187, 0]
click at [382, 229] on div "🔒" at bounding box center [383, 225] width 39 height 39
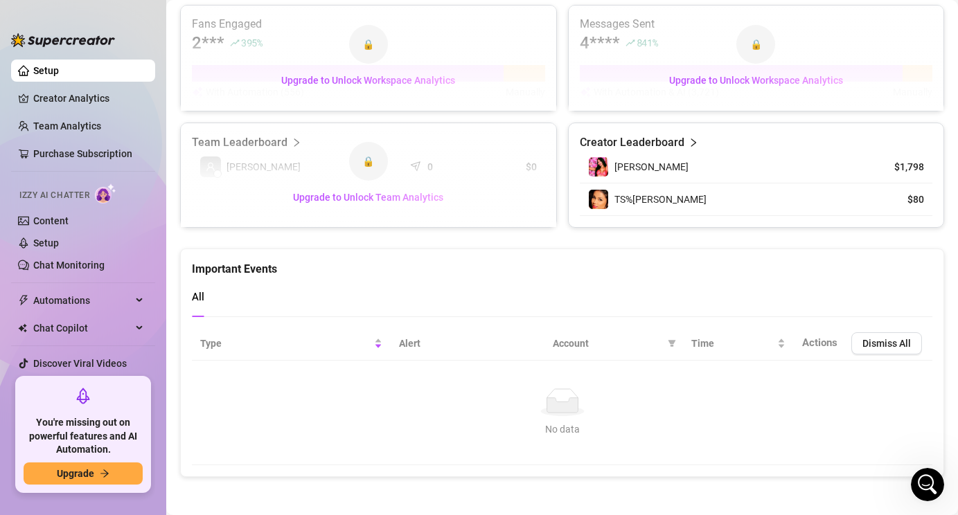
scroll to position [555, 0]
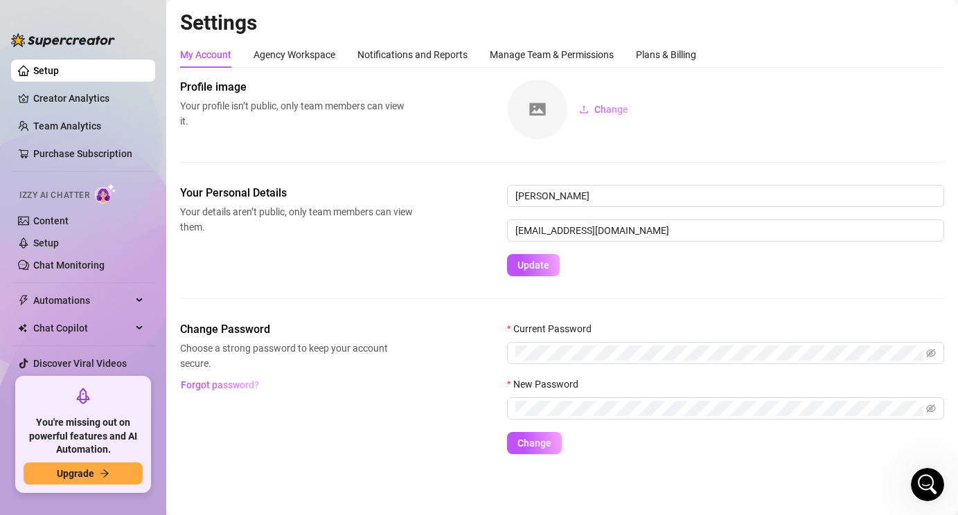
click at [540, 107] on img at bounding box center [538, 110] width 60 height 60
click at [53, 97] on link "Creator Analytics" at bounding box center [88, 98] width 111 height 22
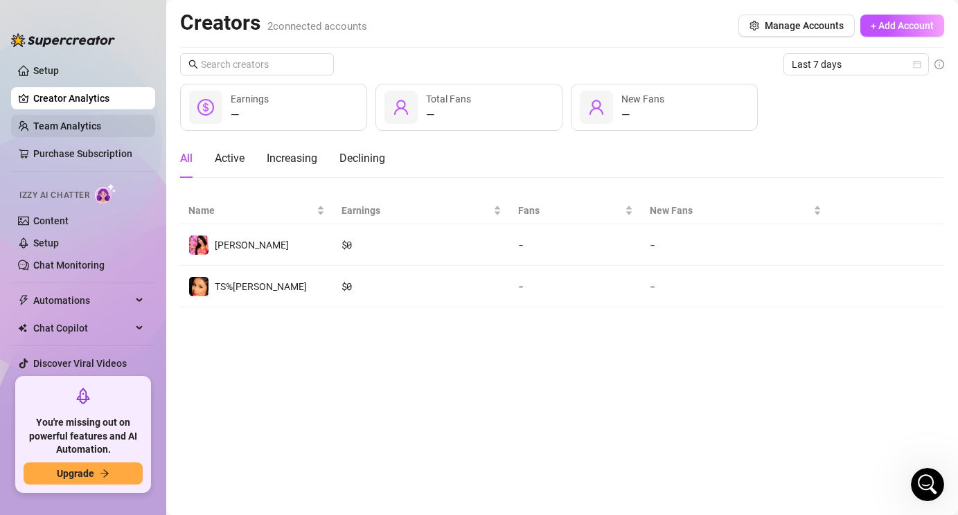
click at [50, 121] on link "Team Analytics" at bounding box center [67, 126] width 68 height 11
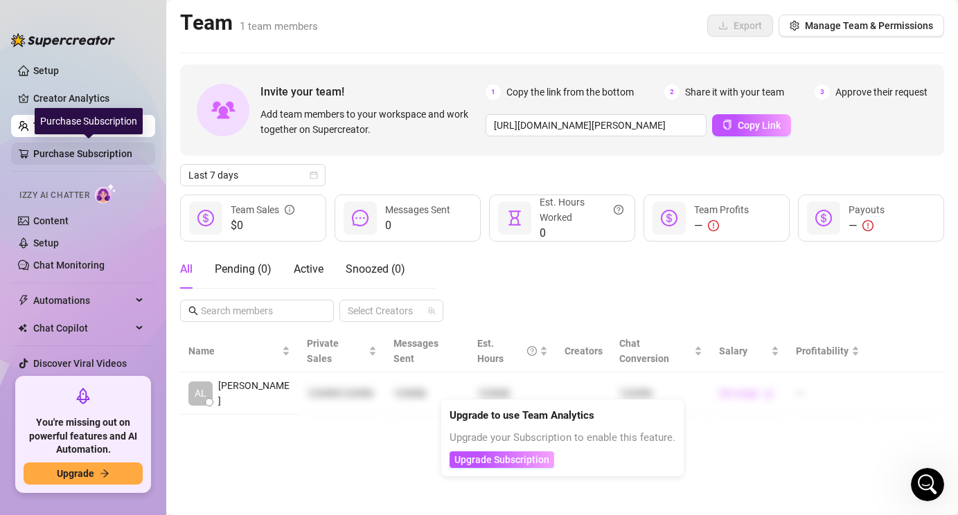
click at [53, 158] on link "Purchase Subscription" at bounding box center [88, 154] width 111 height 22
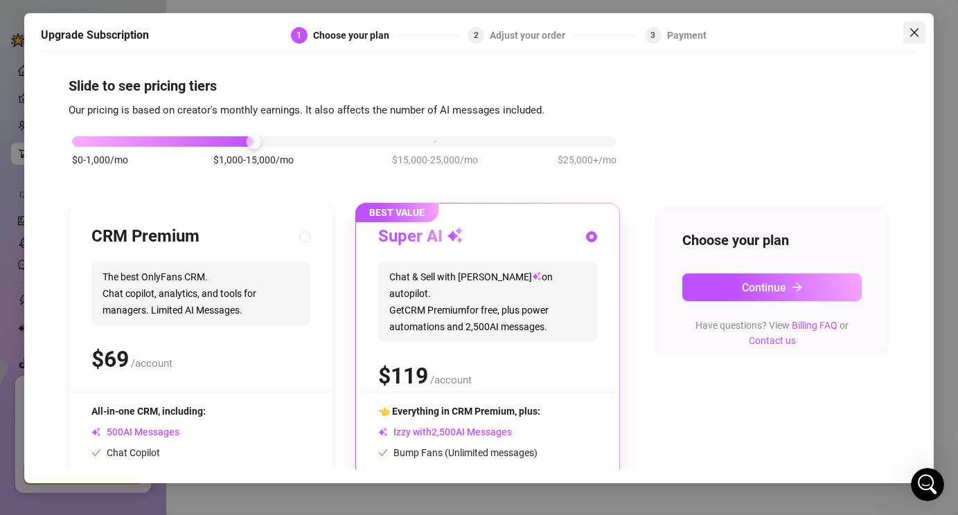
click at [910, 37] on icon "close" at bounding box center [914, 32] width 11 height 11
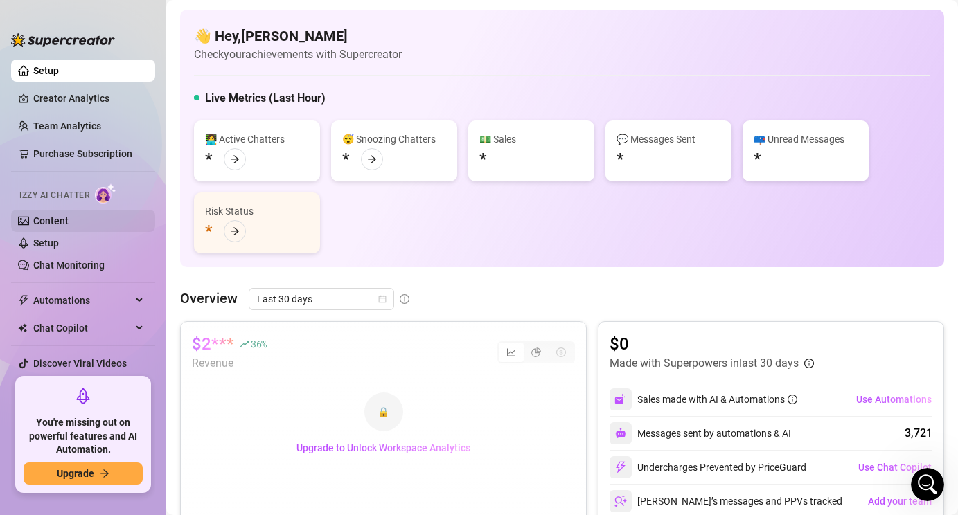
click at [46, 215] on link "Content" at bounding box center [50, 220] width 35 height 11
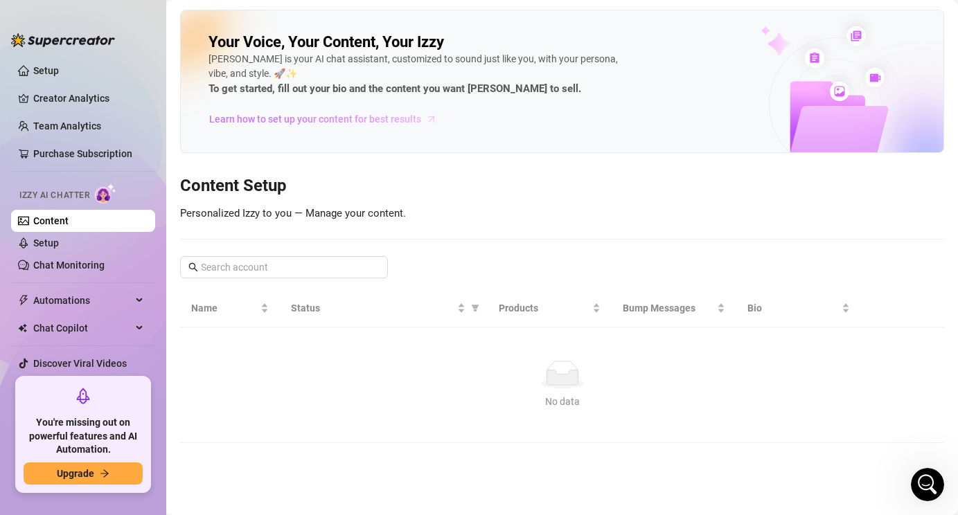
click at [353, 121] on span "Learn how to set up your content for best results" at bounding box center [315, 119] width 212 height 15
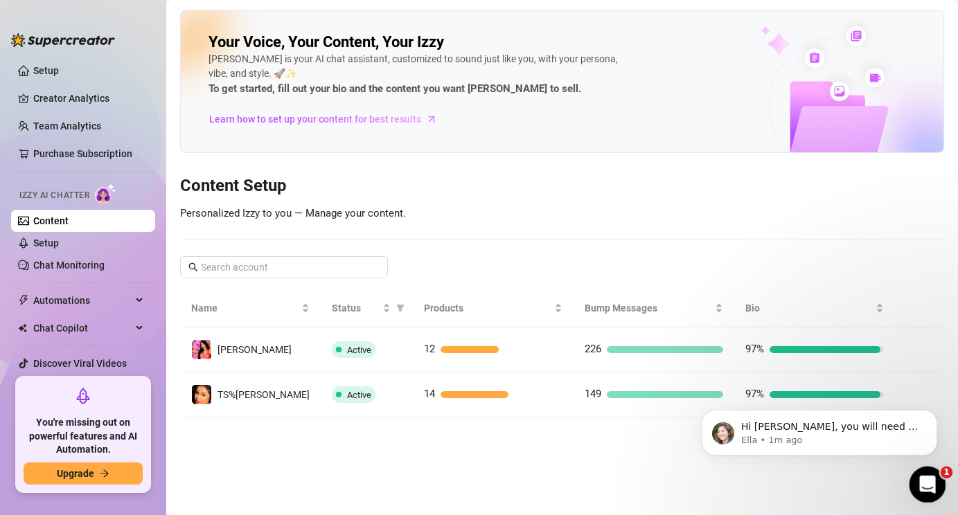
click at [928, 472] on div "Open Intercom Messenger" at bounding box center [925, 483] width 46 height 46
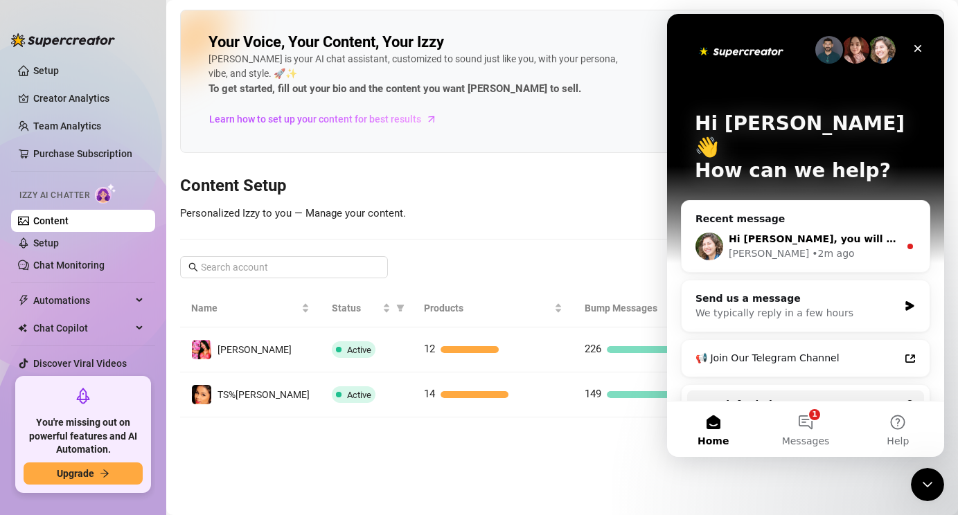
click at [860, 247] on div "[PERSON_NAME] • 2m ago" at bounding box center [814, 254] width 170 height 15
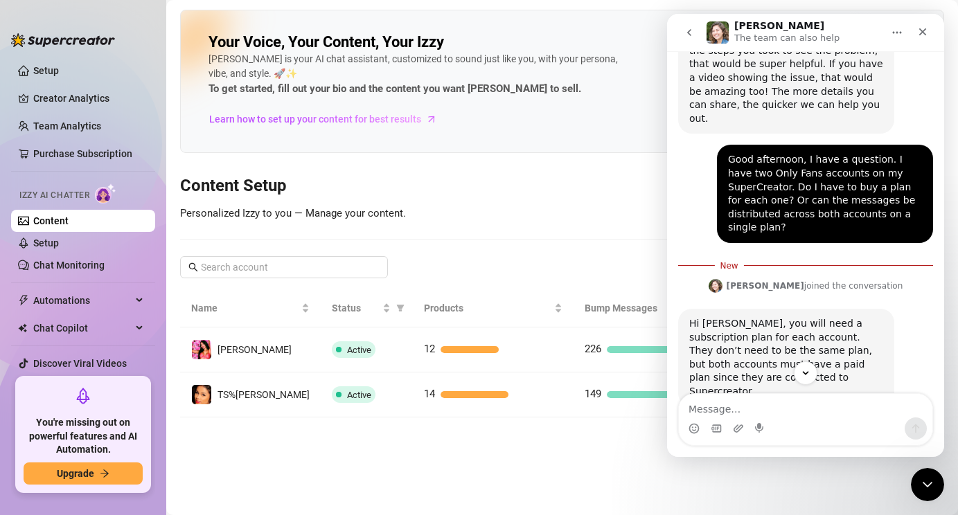
scroll to position [634, 0]
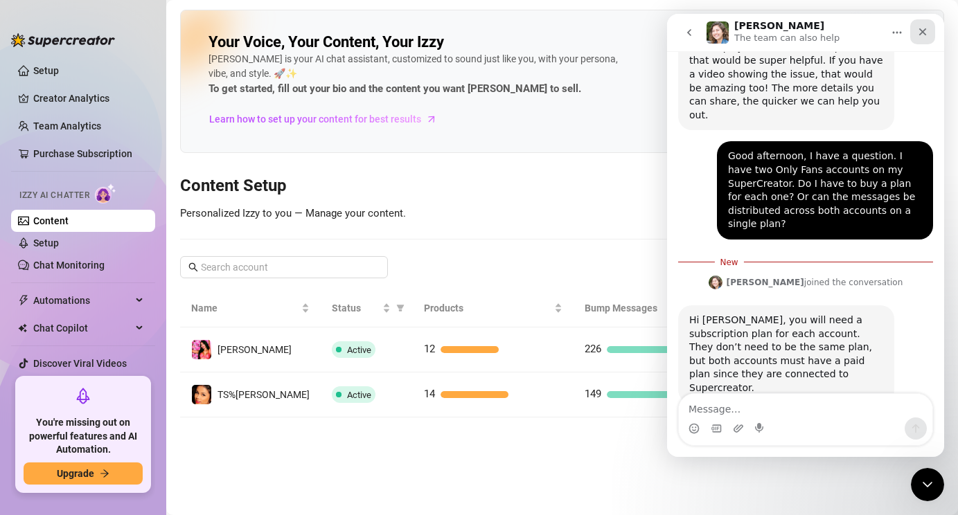
drag, startPoint x: 925, startPoint y: 30, endPoint x: 1591, endPoint y: 43, distance: 666.4
click at [925, 30] on icon "Close" at bounding box center [923, 32] width 8 height 8
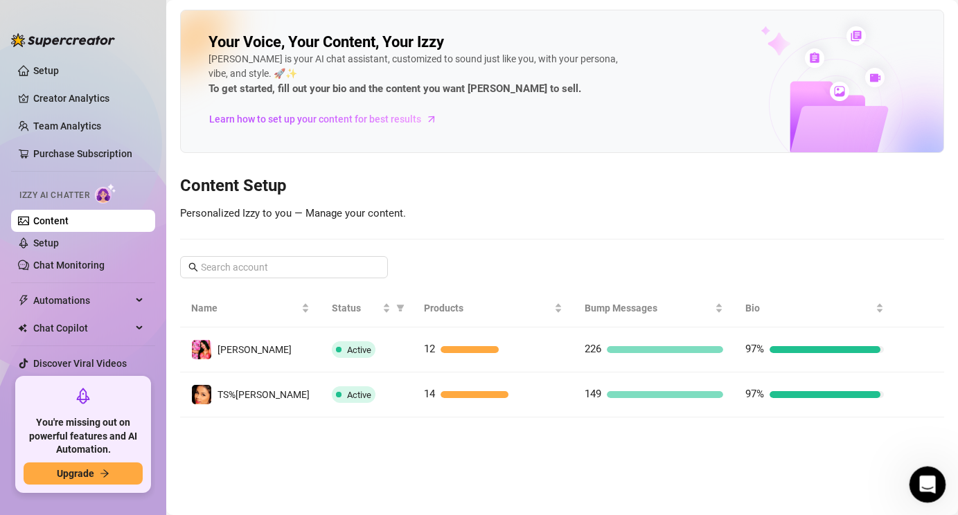
click at [923, 481] on icon "Open Intercom Messenger" at bounding box center [925, 483] width 23 height 23
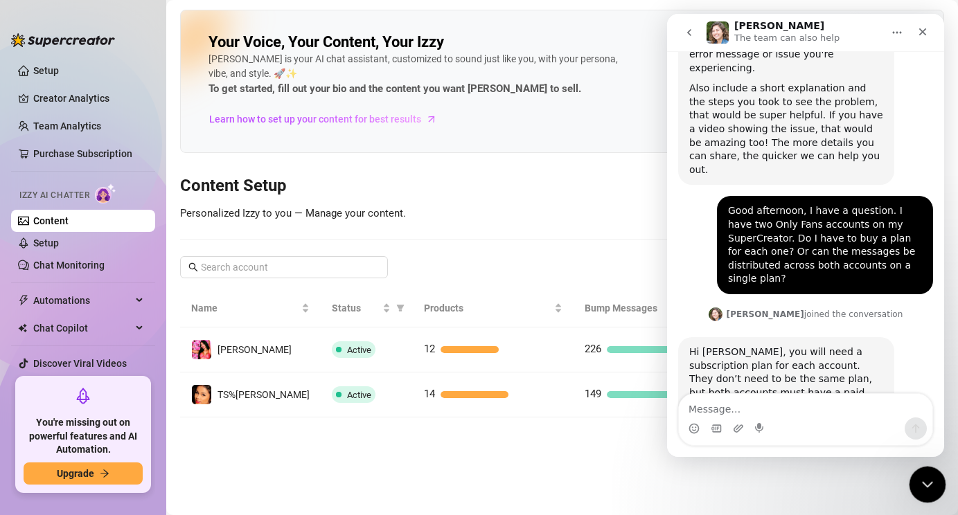
scroll to position [611, 0]
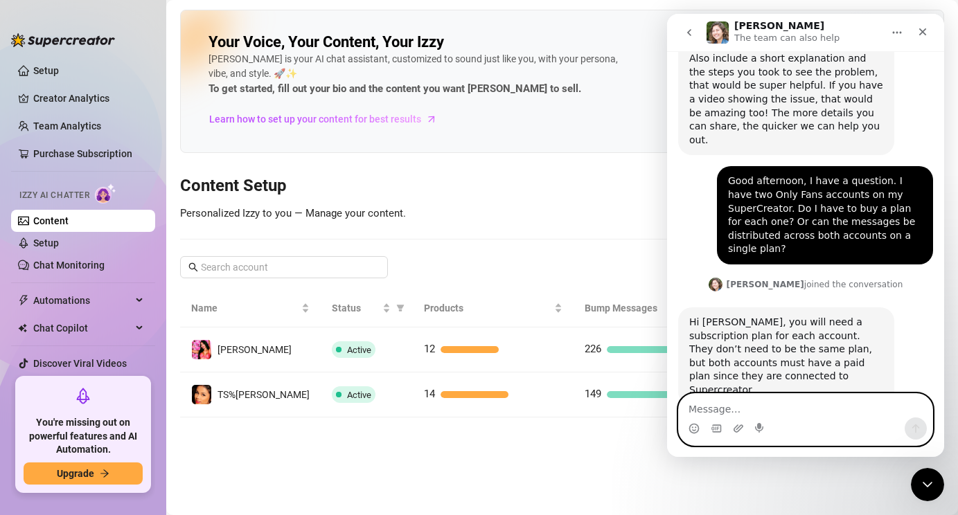
click at [729, 409] on textarea "Message…" at bounding box center [805, 406] width 253 height 24
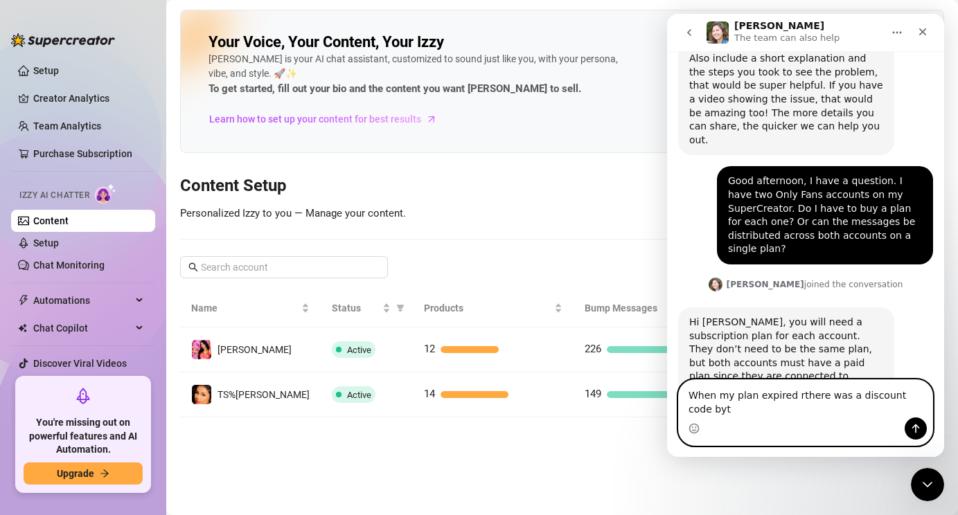
scroll to position [625, 0]
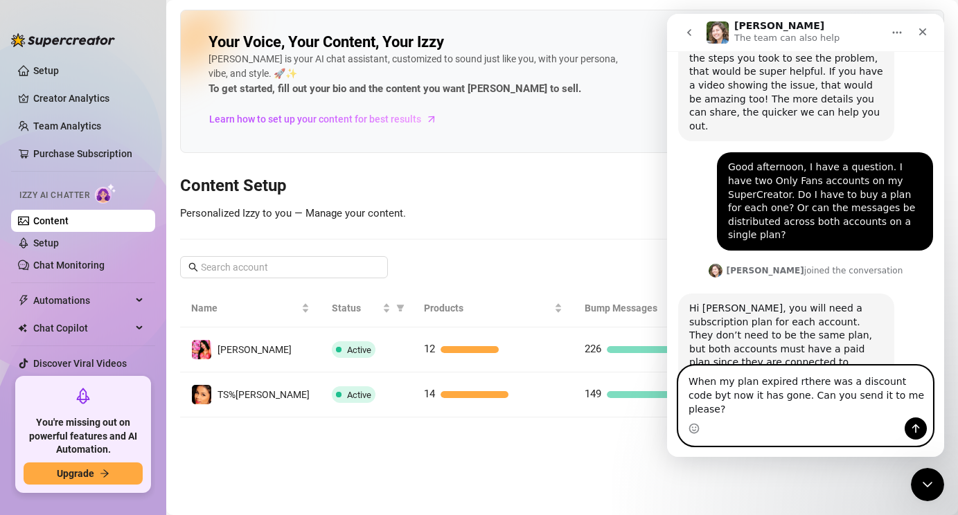
click at [699, 413] on textarea "When my plan expired rthere was a discount code byt now it has gone. Can you se…" at bounding box center [805, 391] width 253 height 51
type textarea "When my plan expired rthere was a discount code but now it has gone. Can you se…"
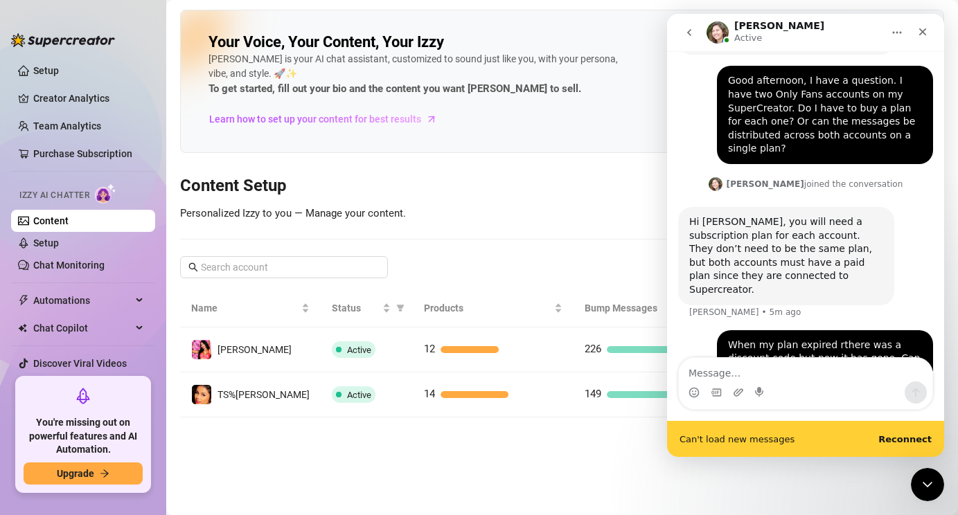
scroll to position [715, 0]
